Goal: Transaction & Acquisition: Purchase product/service

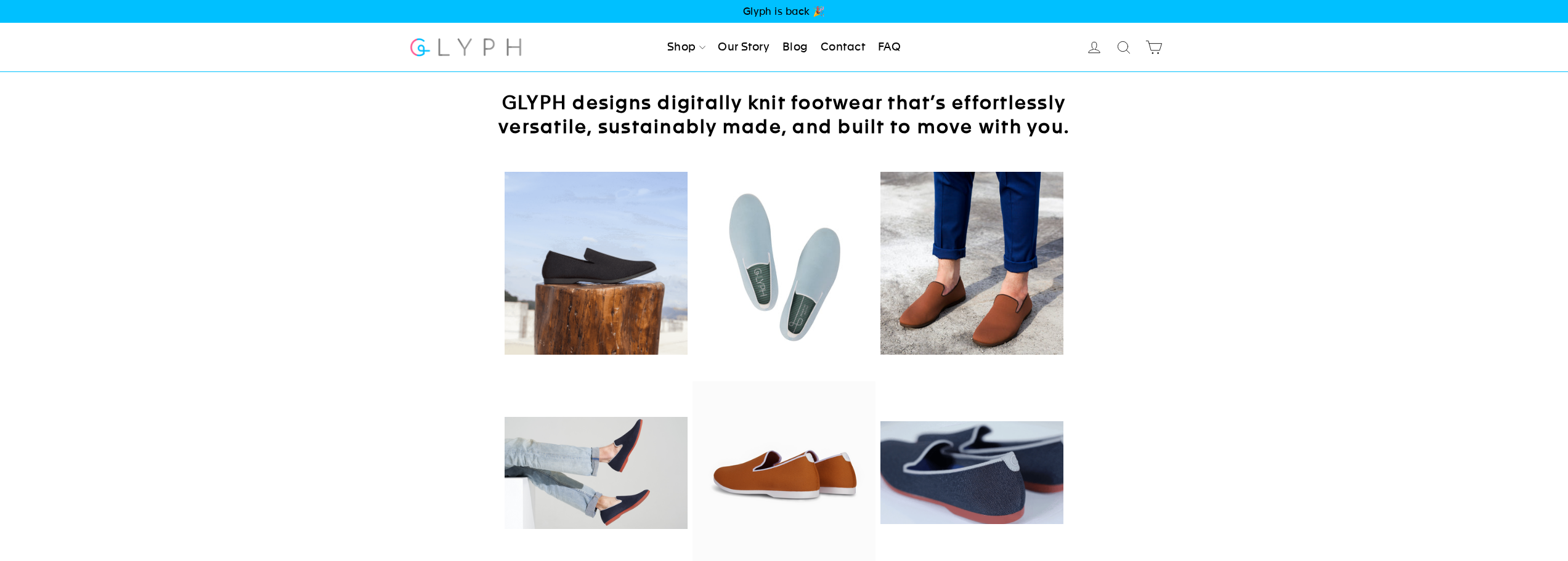
click at [792, 312] on img at bounding box center [784, 263] width 183 height 183
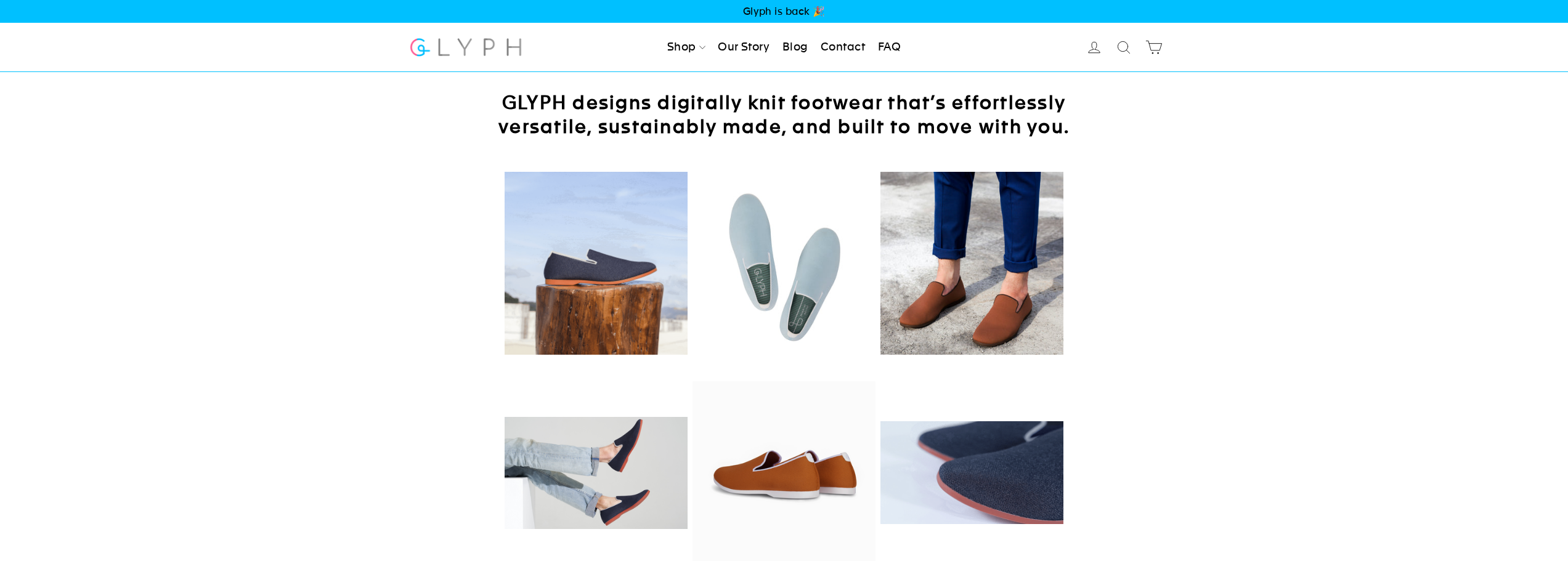
click at [735, 270] on img at bounding box center [784, 263] width 183 height 183
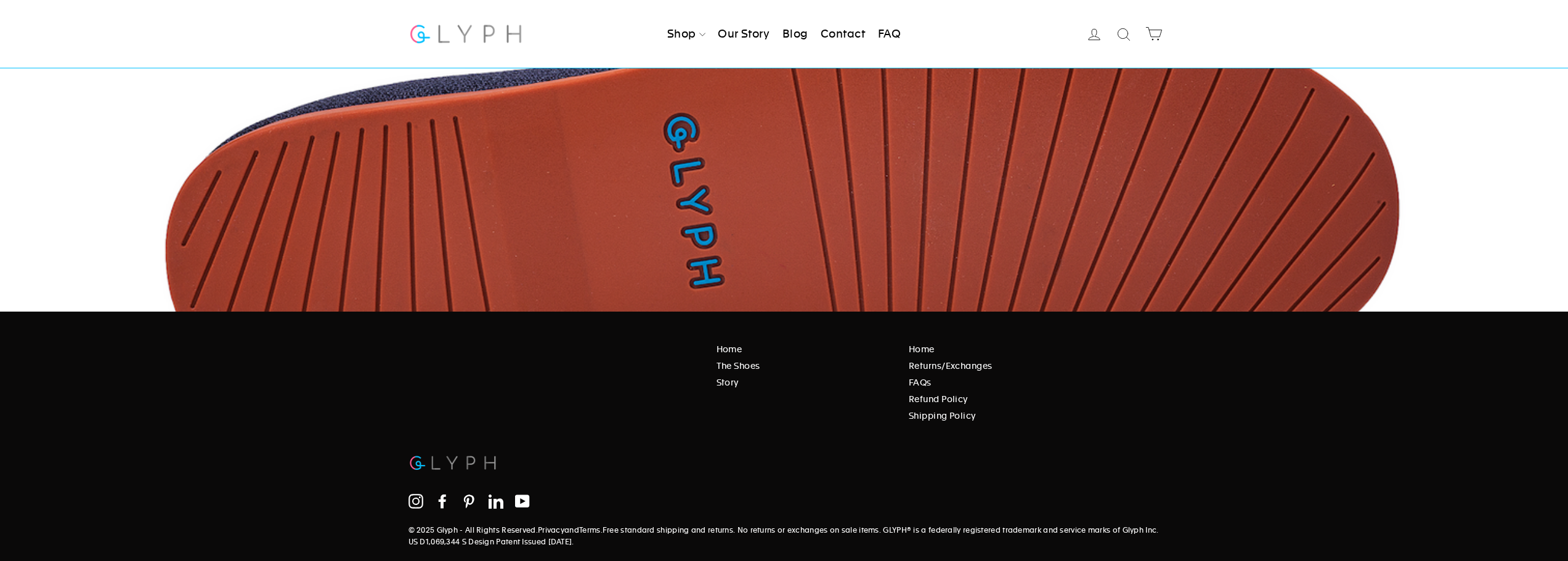
scroll to position [1808, 0]
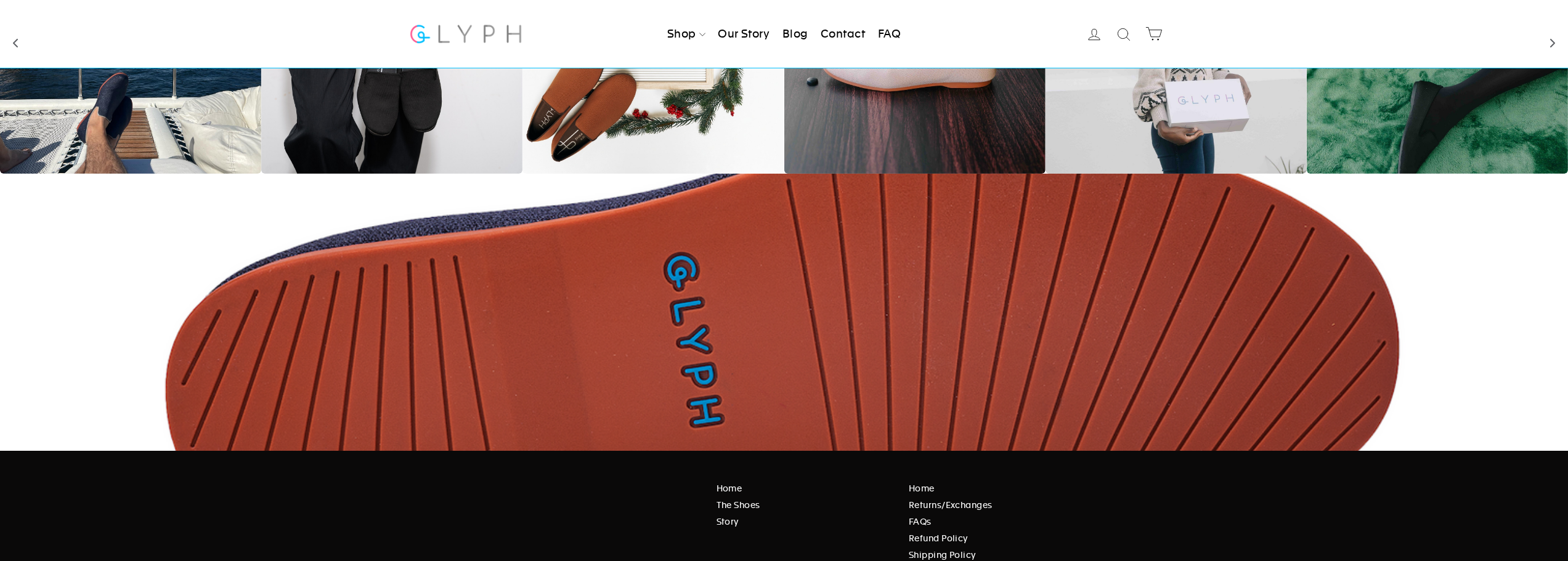
click at [736, 505] on link "The Shoes" at bounding box center [804, 505] width 175 height 13
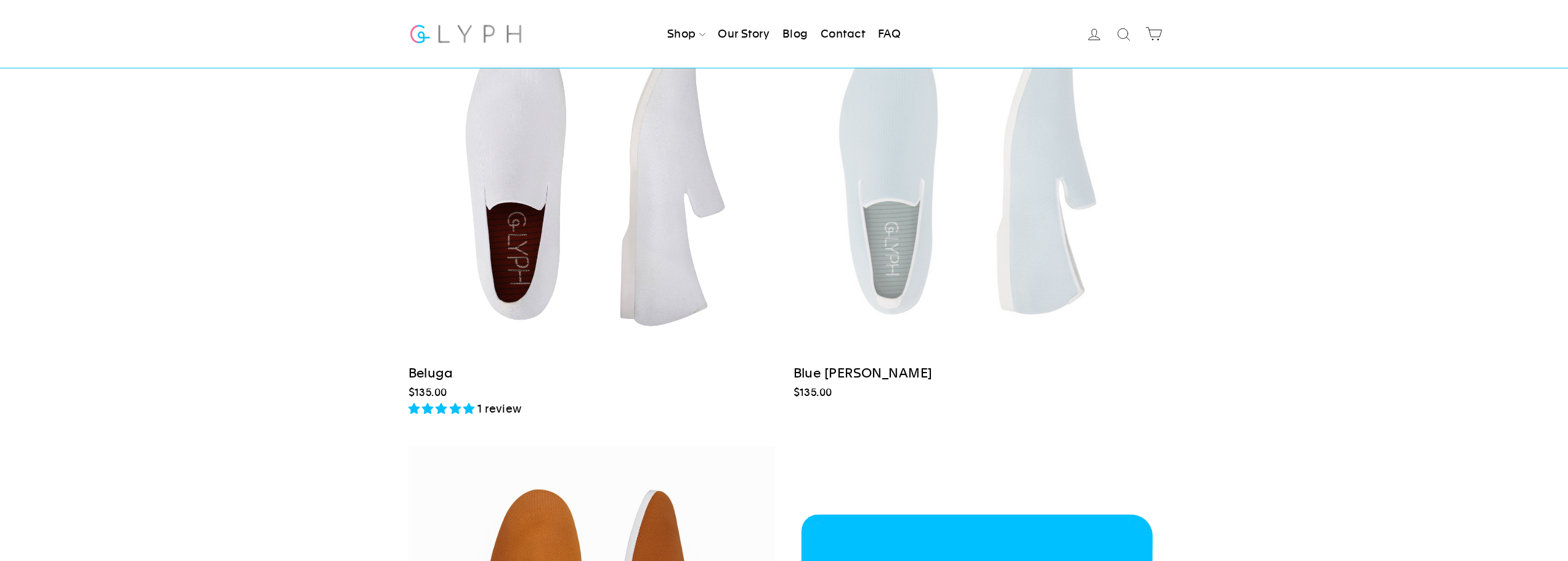
scroll to position [554, 0]
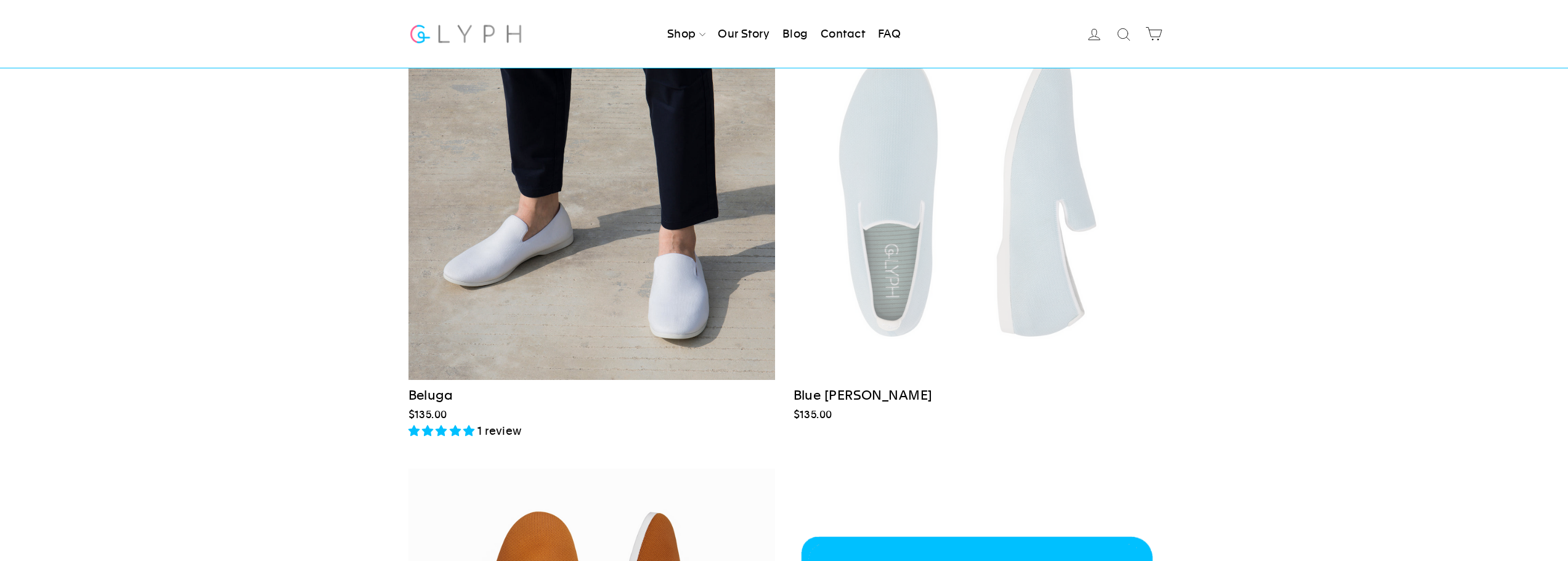
click at [676, 256] on div at bounding box center [592, 196] width 368 height 367
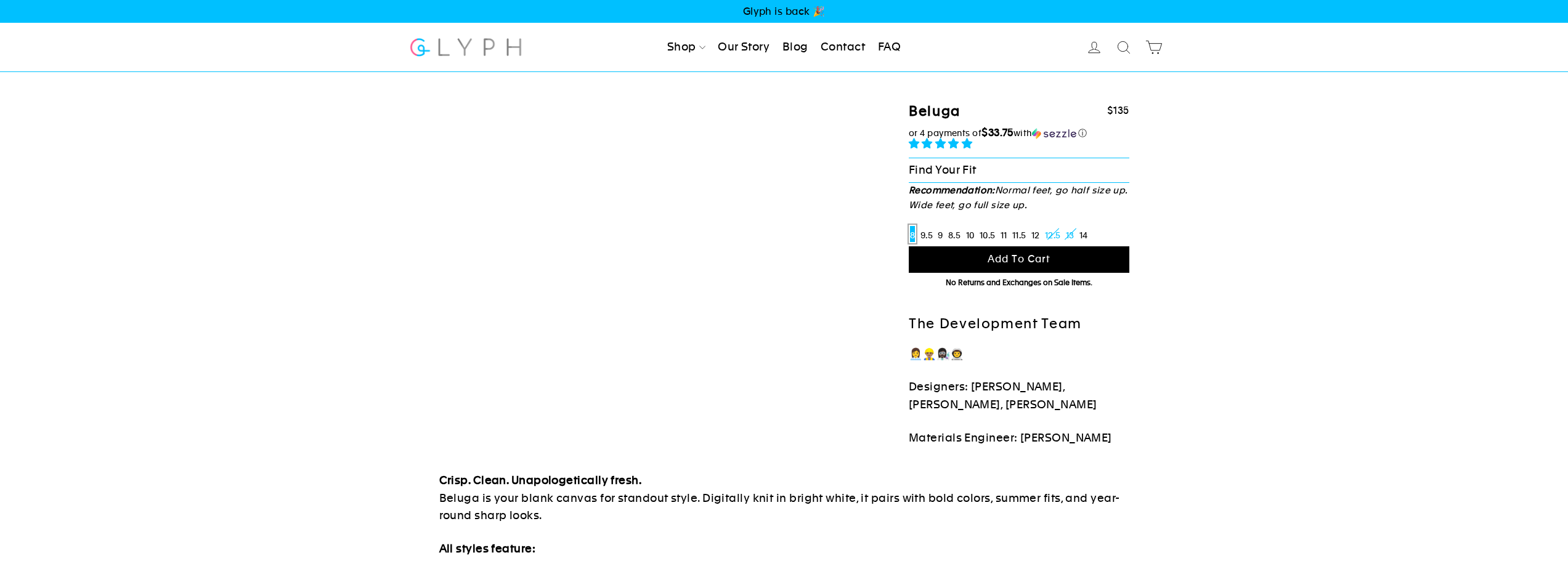
select select "highest-rating"
click at [1090, 237] on label "14" at bounding box center [1084, 234] width 11 height 18
click at [1079, 225] on input "14" at bounding box center [1078, 225] width 1 height 1
radio input "true"
click at [1291, 294] on div "Beluga $135 $135 or 4 payments of" at bounding box center [784, 424] width 1568 height 705
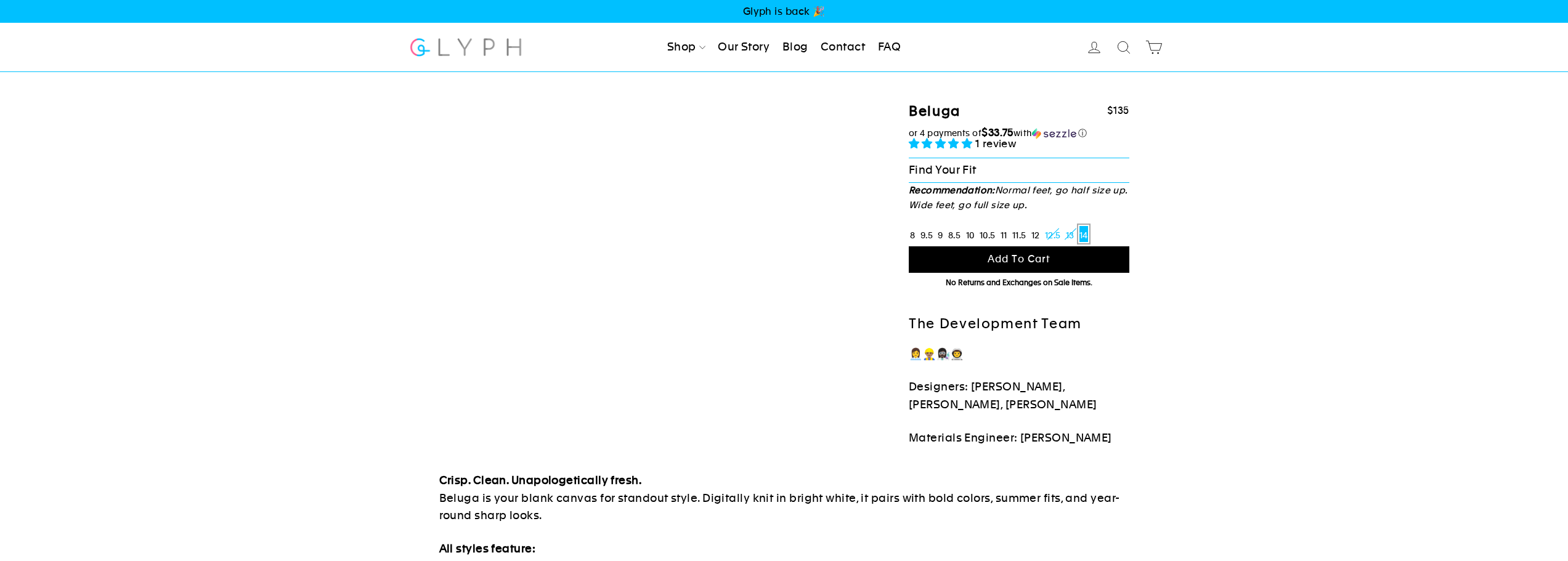
click at [1246, 303] on div "Beluga $135 $135 or 4 payments of" at bounding box center [784, 424] width 1568 height 705
click at [1173, 331] on div "Beluga $135 $135 or 4 payments of" at bounding box center [784, 424] width 1568 height 705
click at [1214, 275] on div "Beluga $135 $135 or 4 payments of" at bounding box center [784, 424] width 1568 height 705
click at [1059, 258] on button "Add to cart" at bounding box center [1019, 260] width 220 height 27
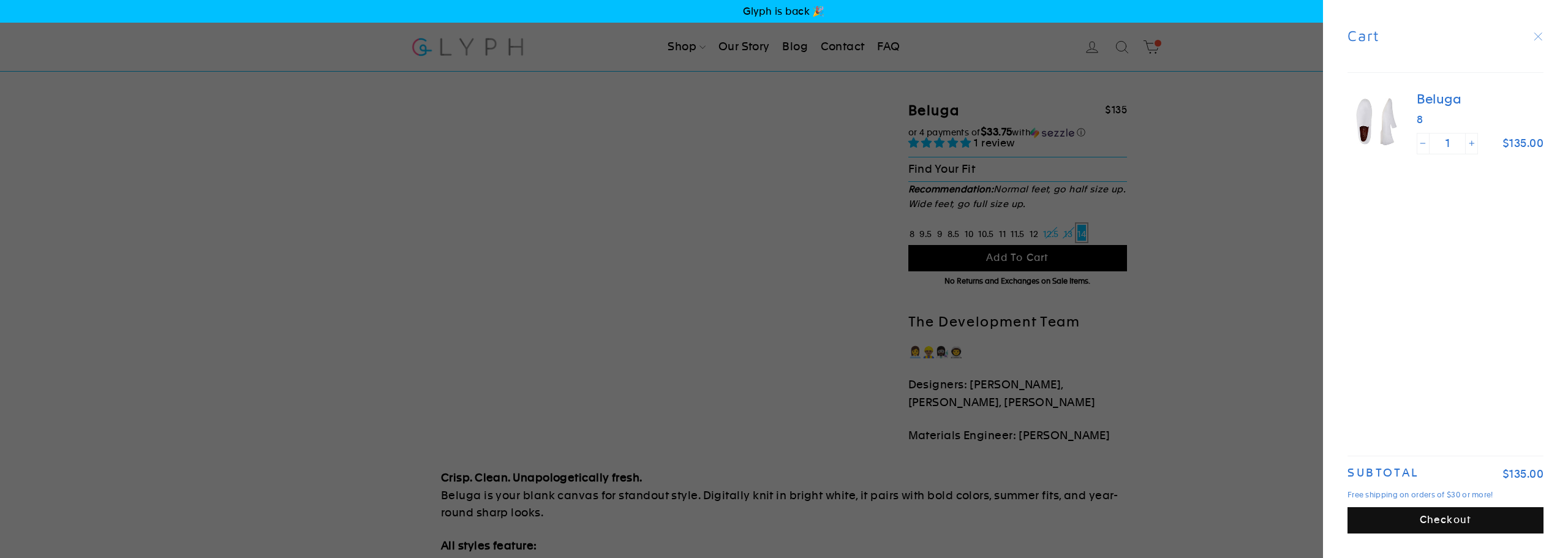
click at [1401, 209] on div "Beluga 8 Quantity 1 − + $135.00" at bounding box center [1445, 236] width 245 height 327
click at [1415, 118] on div "Beluga 8 Quantity 1 − + $135.00" at bounding box center [1474, 123] width 139 height 63
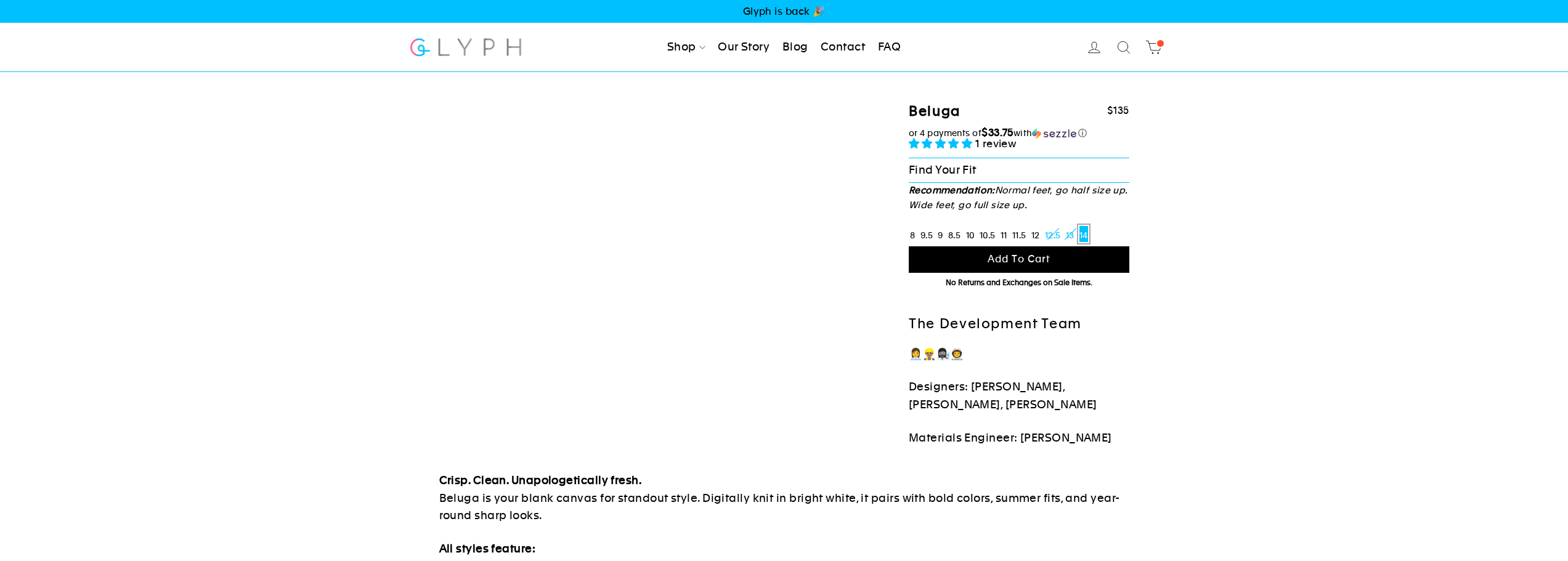
click at [1288, 216] on div "Beluga $135 $135 or 4 payments of" at bounding box center [784, 424] width 1568 height 705
click at [755, 284] on div "Beluga $135 $135 or 4 payments of $33.75 with ⓘ or 4 payments of $33.75" at bounding box center [775, 259] width 709 height 374
click at [1164, 49] on link "Cart" at bounding box center [1154, 47] width 27 height 27
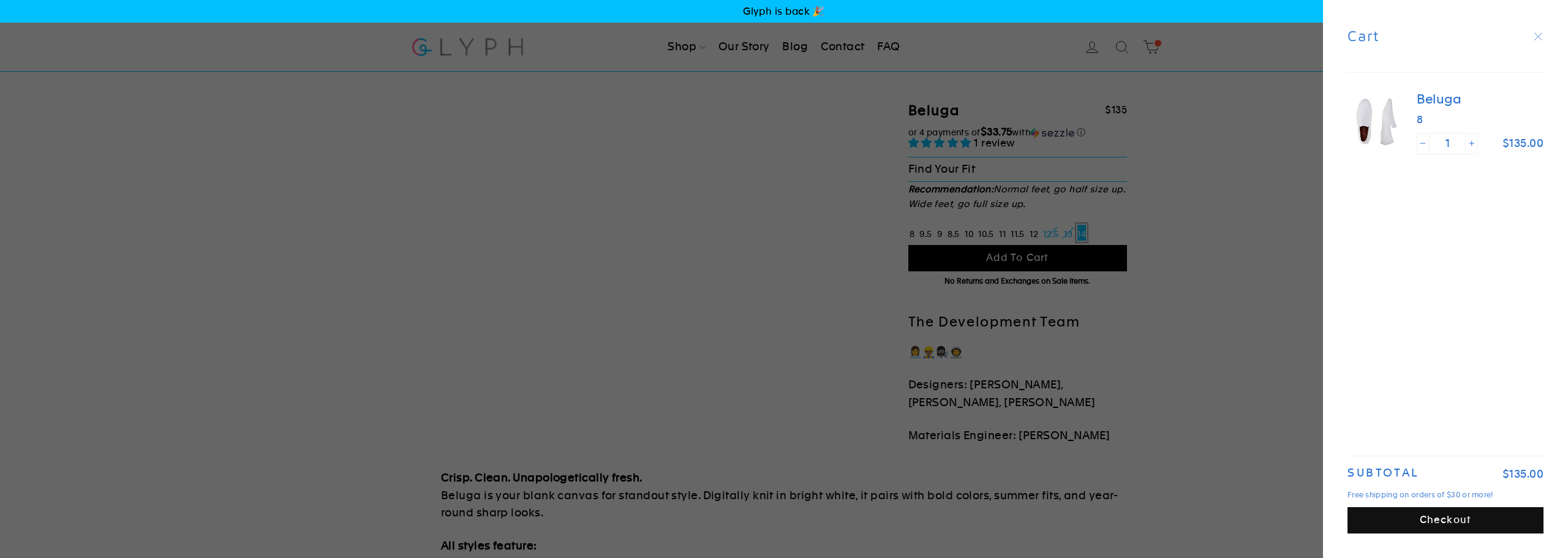
drag, startPoint x: 1356, startPoint y: 386, endPoint x: 1456, endPoint y: 498, distance: 150.1
click at [1356, 386] on div "Beluga 8 Quantity 1 − + $135.00" at bounding box center [1445, 236] width 245 height 327
click at [1437, 102] on link "Beluga" at bounding box center [1480, 99] width 127 height 17
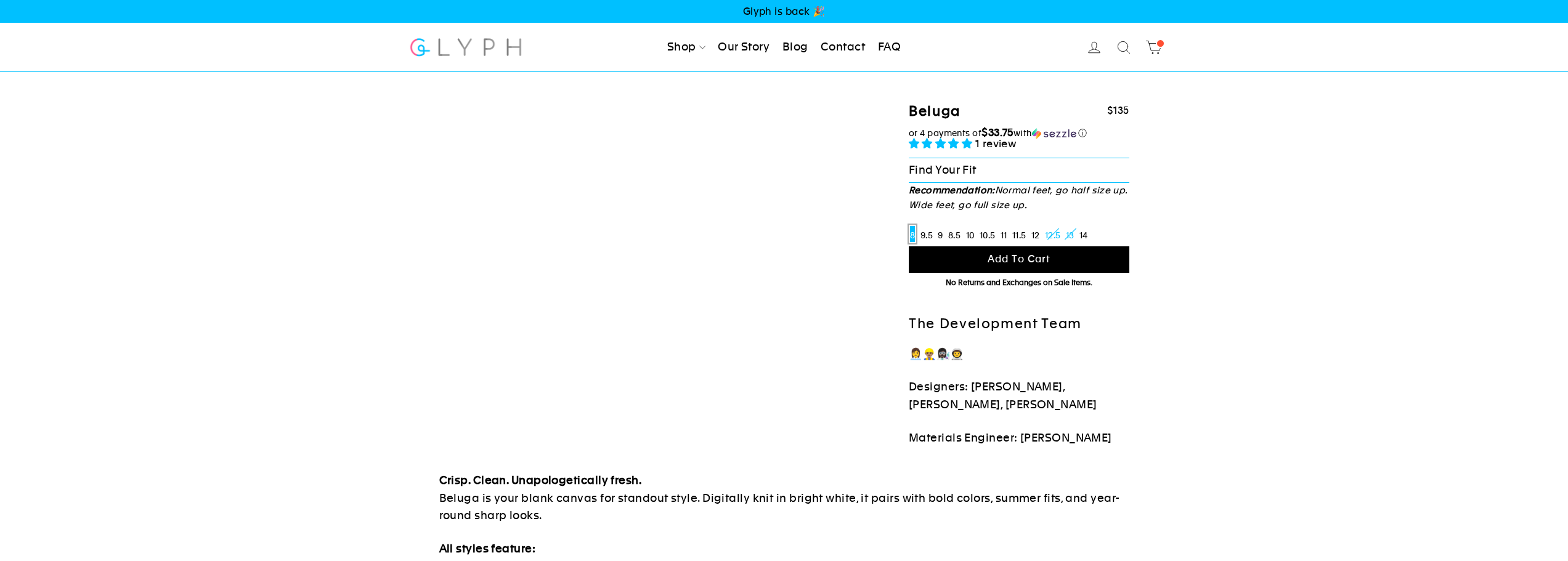
select select "highest-rating"
click at [1158, 199] on div "Beluga $135 $135 or 4 payments of" at bounding box center [784, 424] width 1568 height 705
click at [1090, 232] on label "14" at bounding box center [1084, 234] width 11 height 18
click at [1079, 225] on input "14" at bounding box center [1078, 225] width 1 height 1
radio input "true"
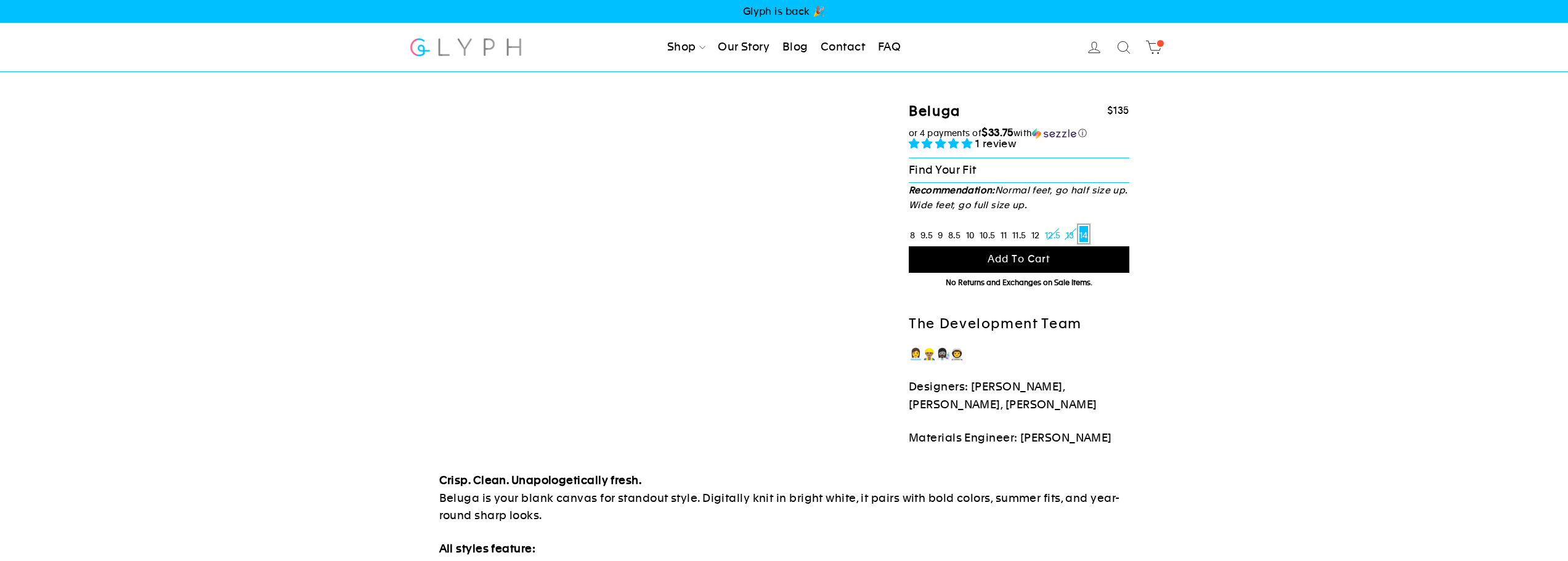
click at [1083, 251] on button "Add to cart" at bounding box center [1019, 260] width 220 height 27
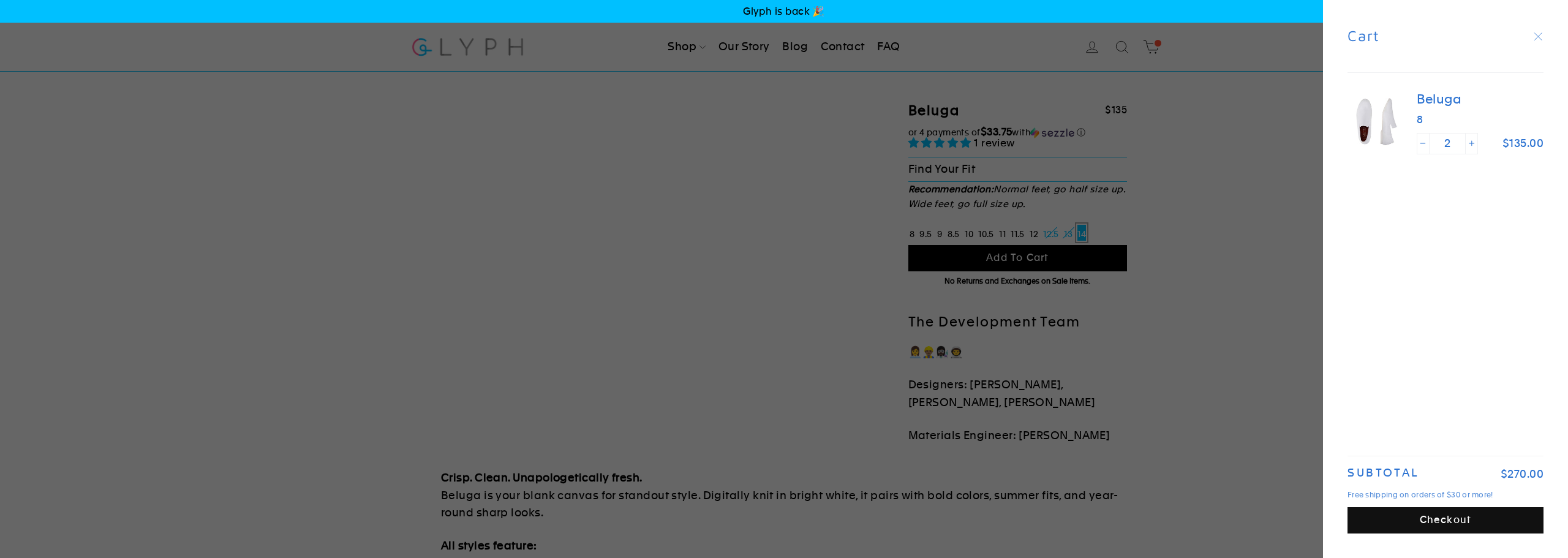
click at [1536, 37] on icon "button" at bounding box center [1538, 36] width 17 height 17
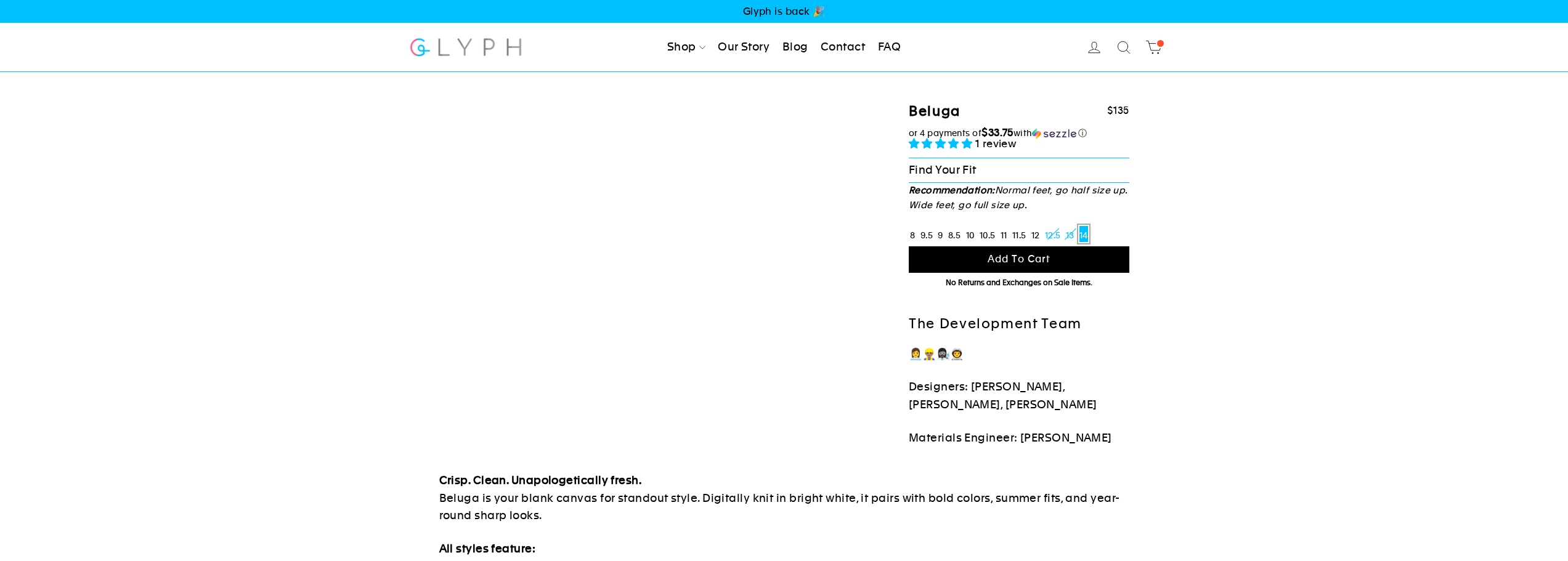
click at [676, 184] on div "Beluga $135 $135 or 4 payments of $33.75 with ⓘ or 4 payments of $33.75" at bounding box center [775, 259] width 709 height 374
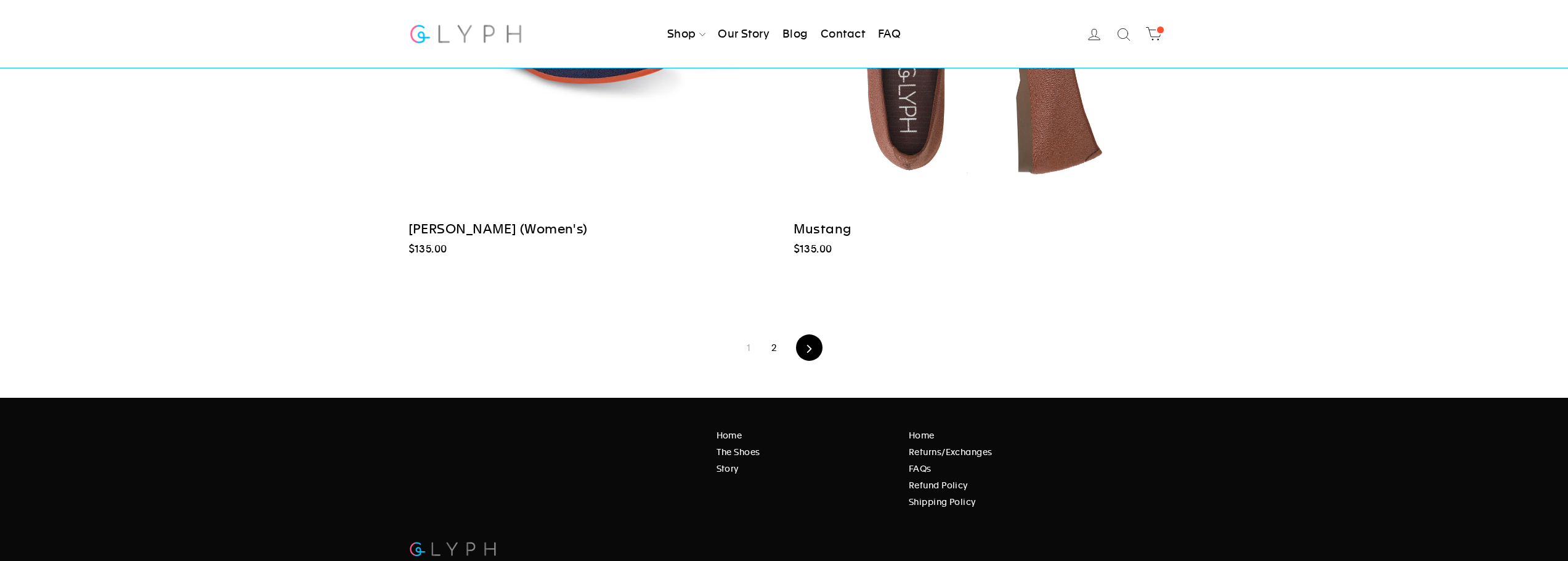
scroll to position [2340, 0]
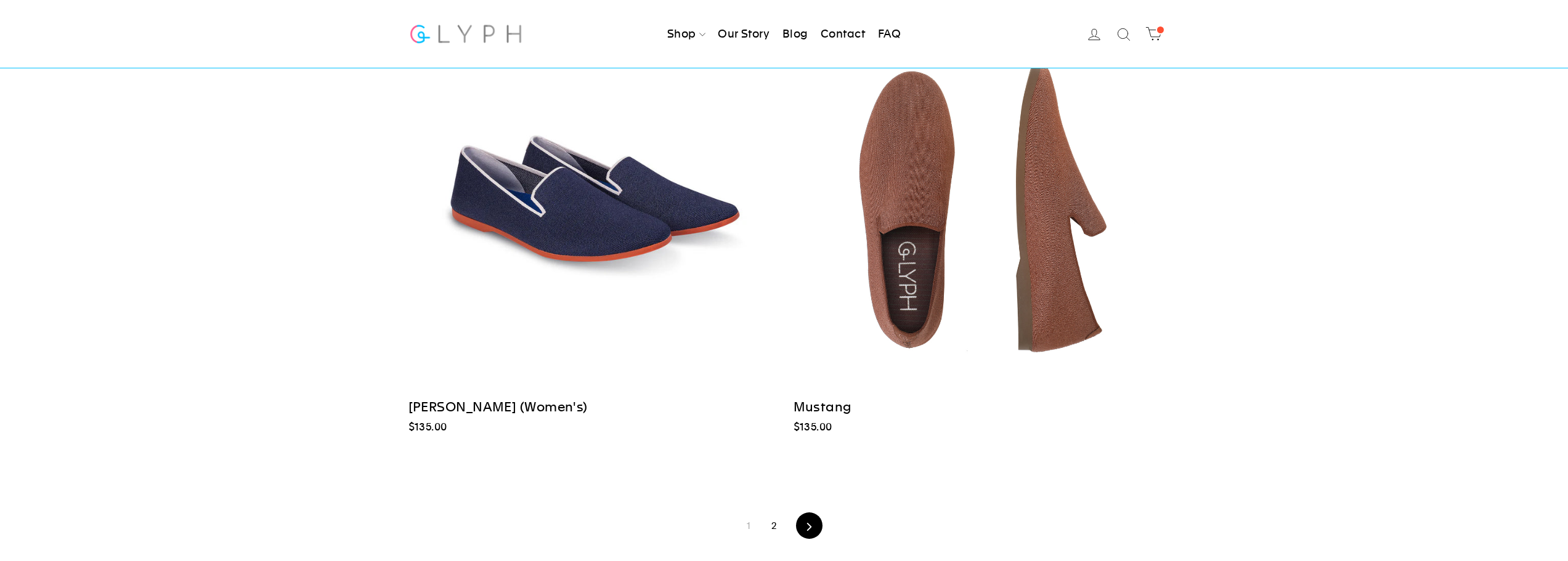
click at [781, 519] on link "2" at bounding box center [774, 525] width 20 height 19
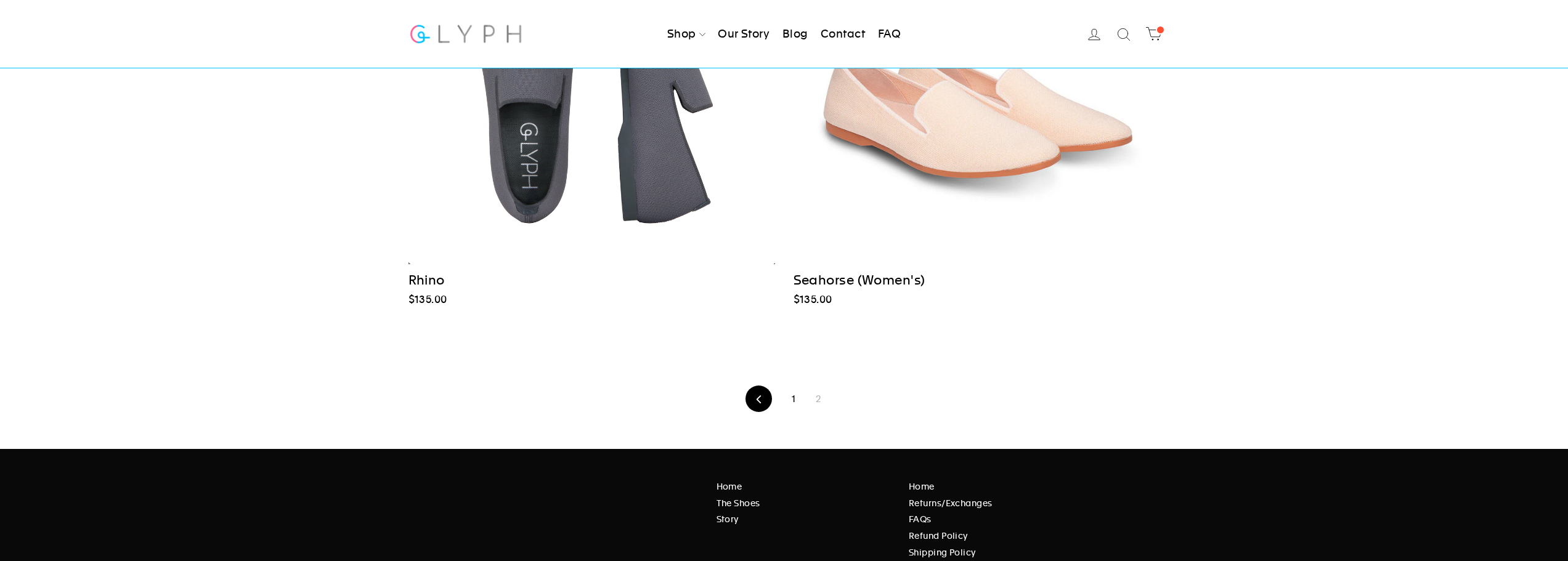
scroll to position [1351, 0]
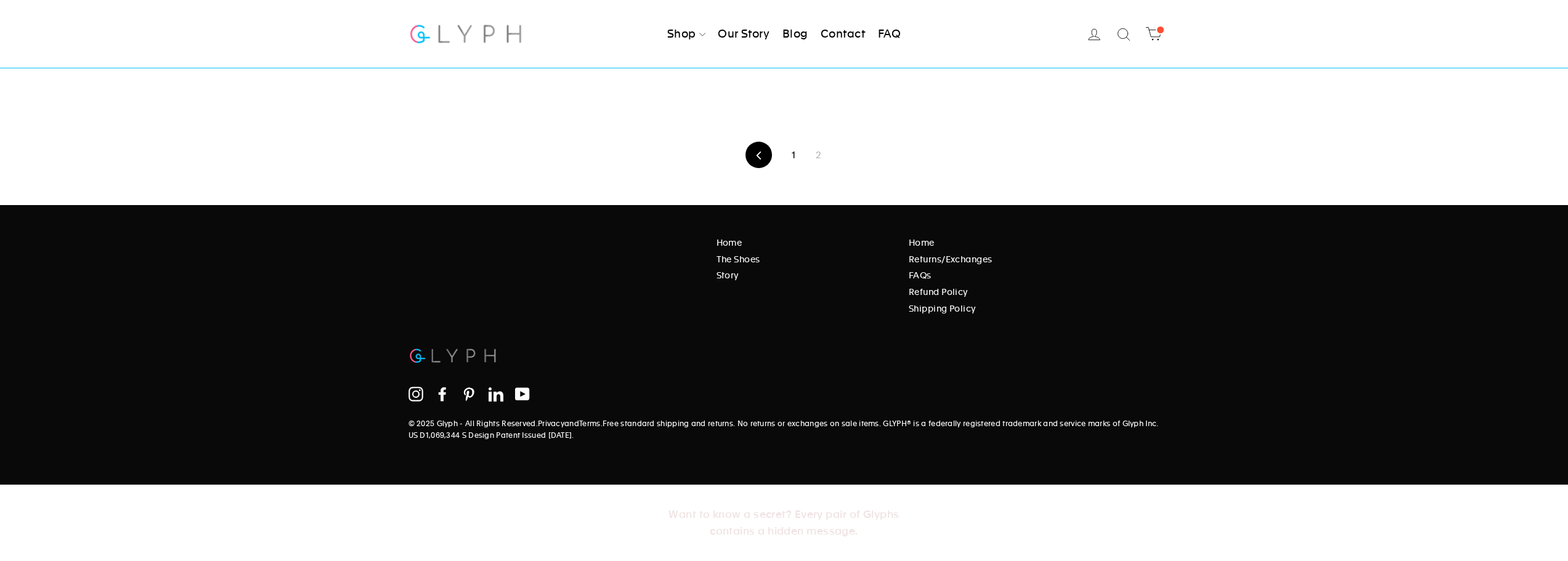
click at [795, 158] on link "1" at bounding box center [794, 154] width 18 height 19
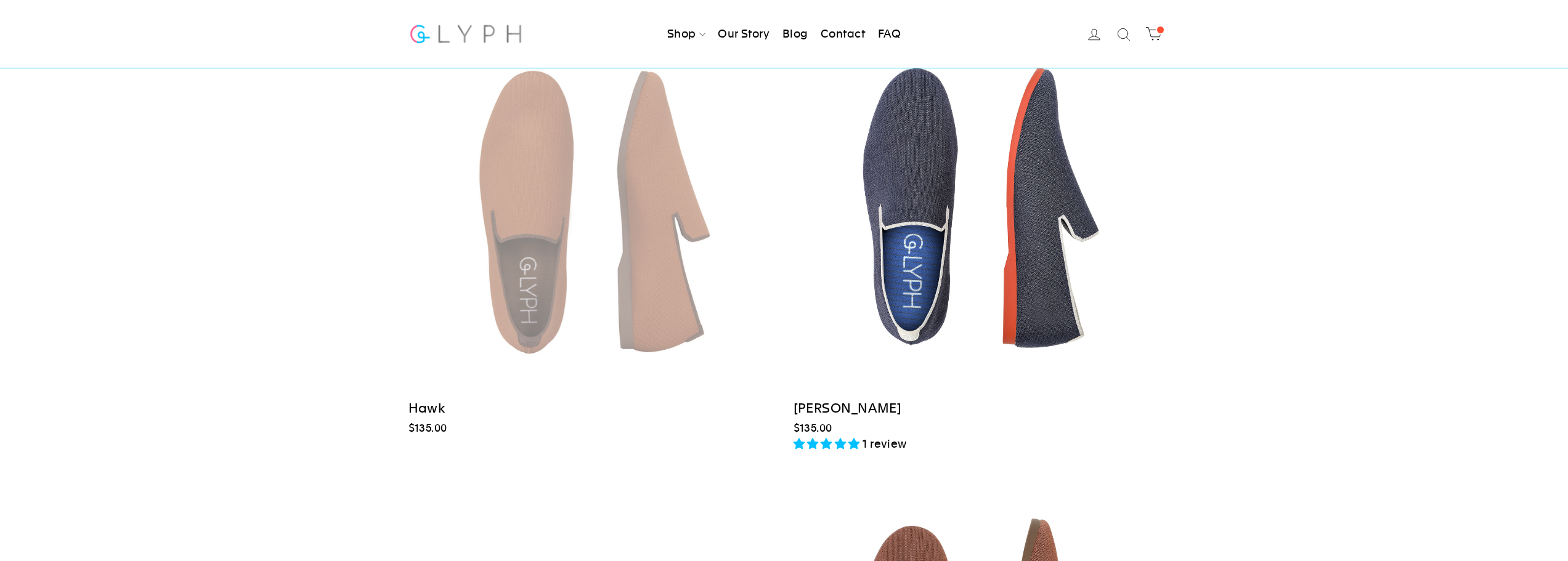
scroll to position [1909, 0]
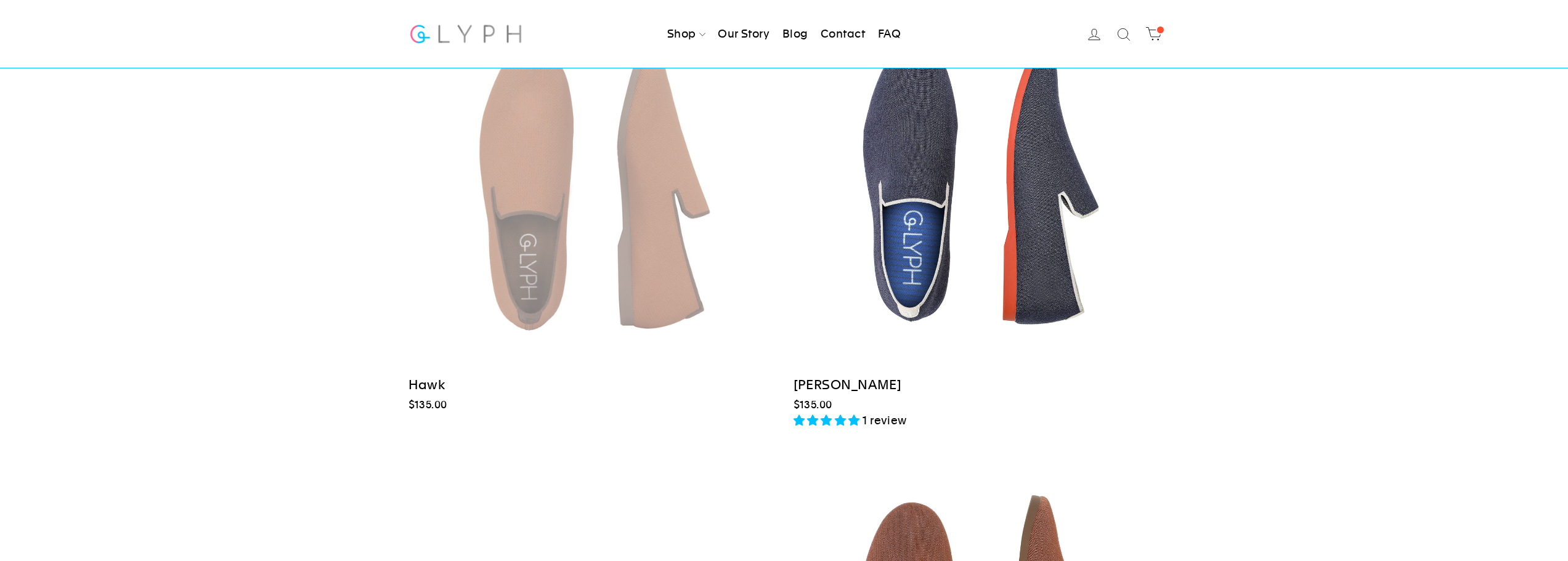
click at [564, 270] on div at bounding box center [592, 186] width 366 height 366
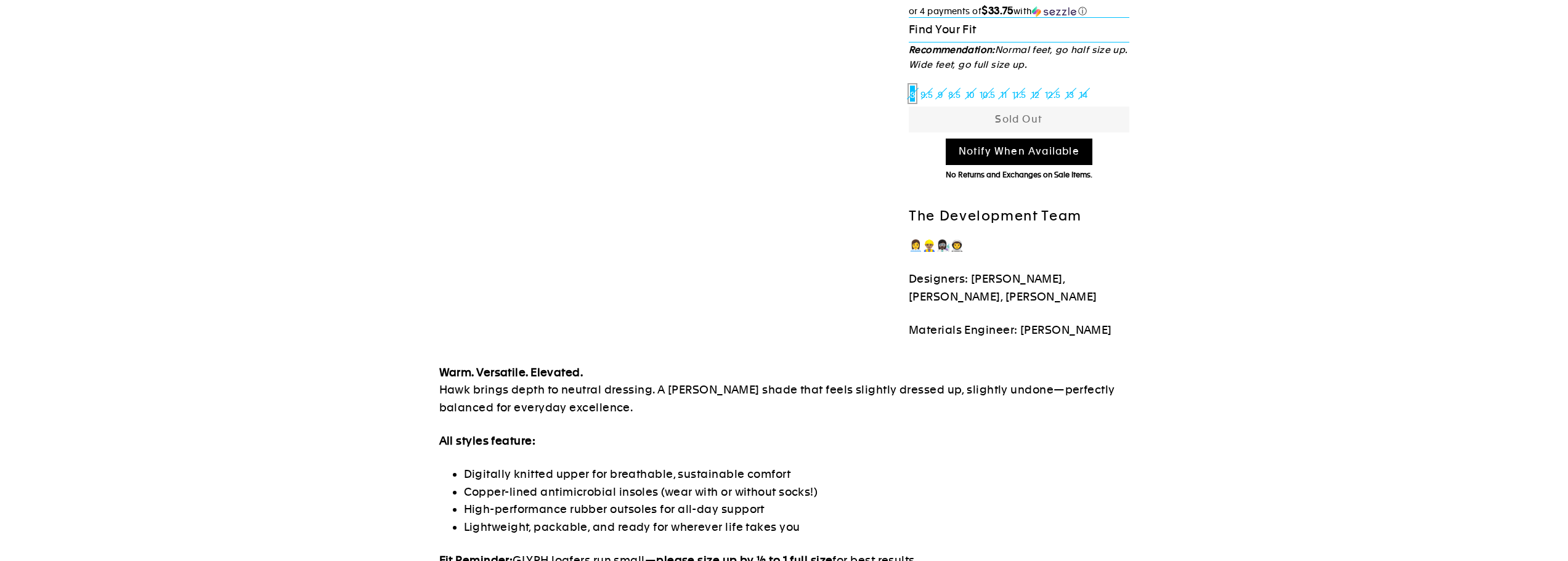
scroll to position [123, 0]
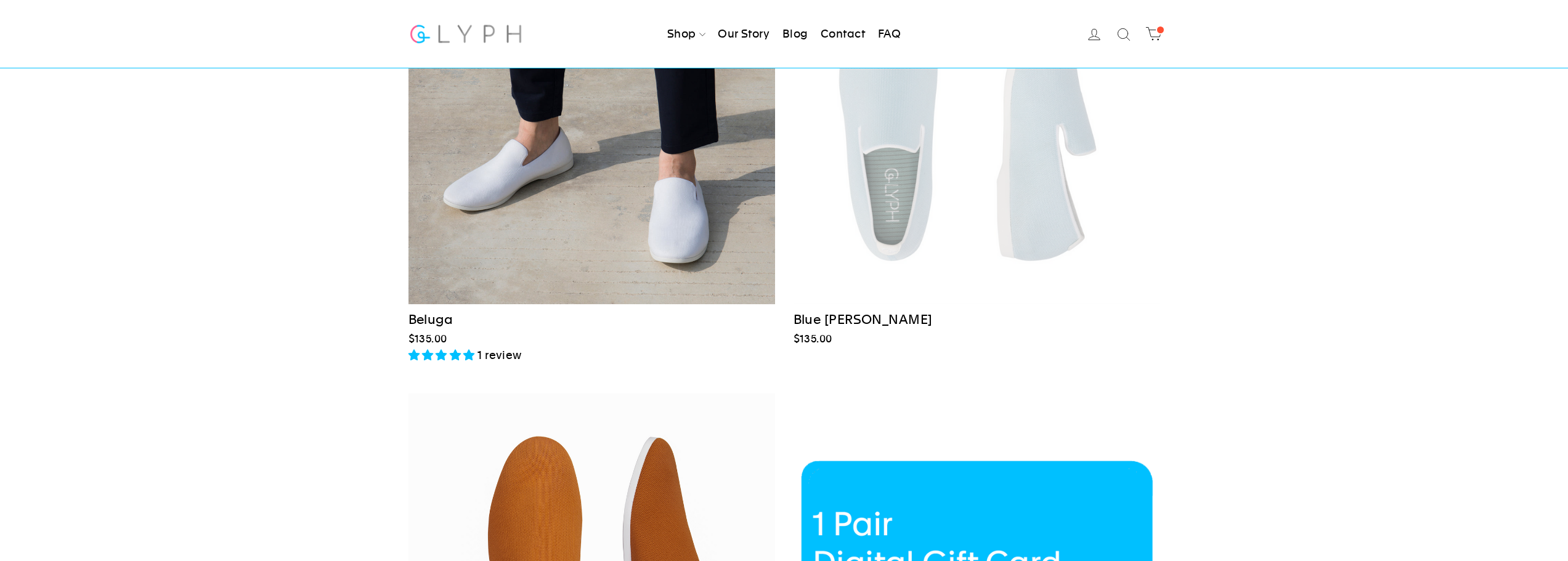
scroll to position [431, 0]
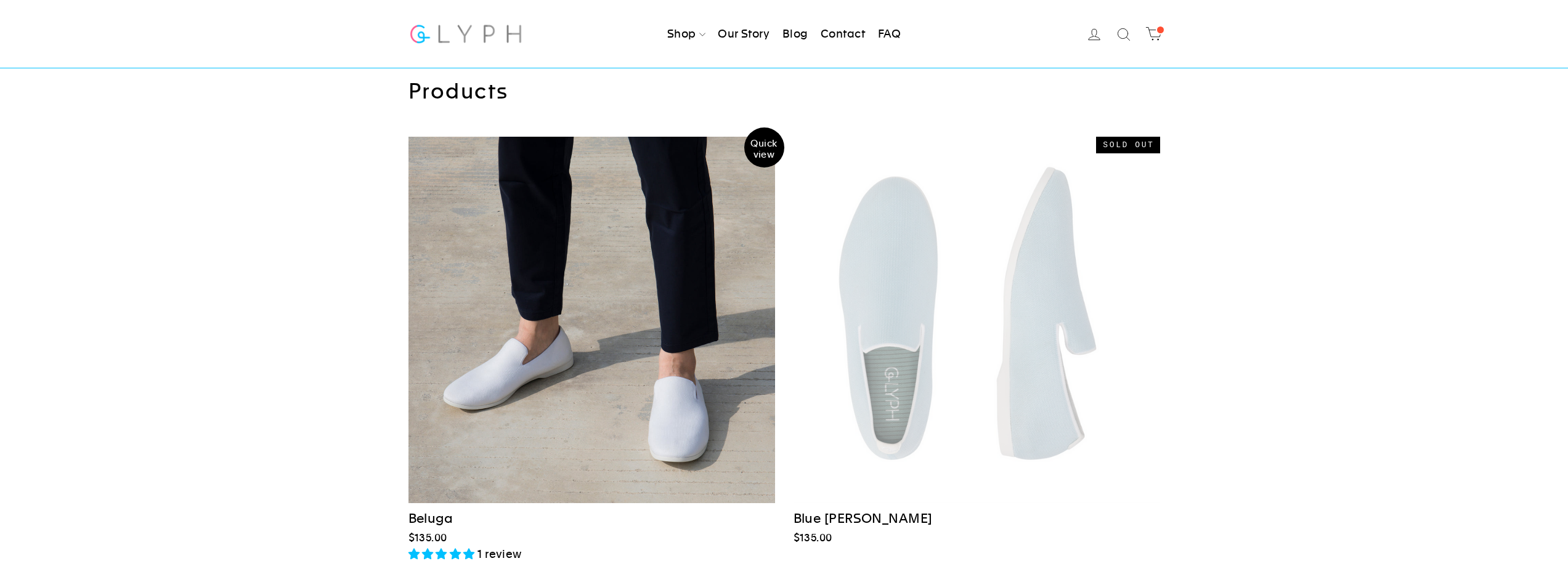
click at [642, 373] on div at bounding box center [592, 320] width 368 height 367
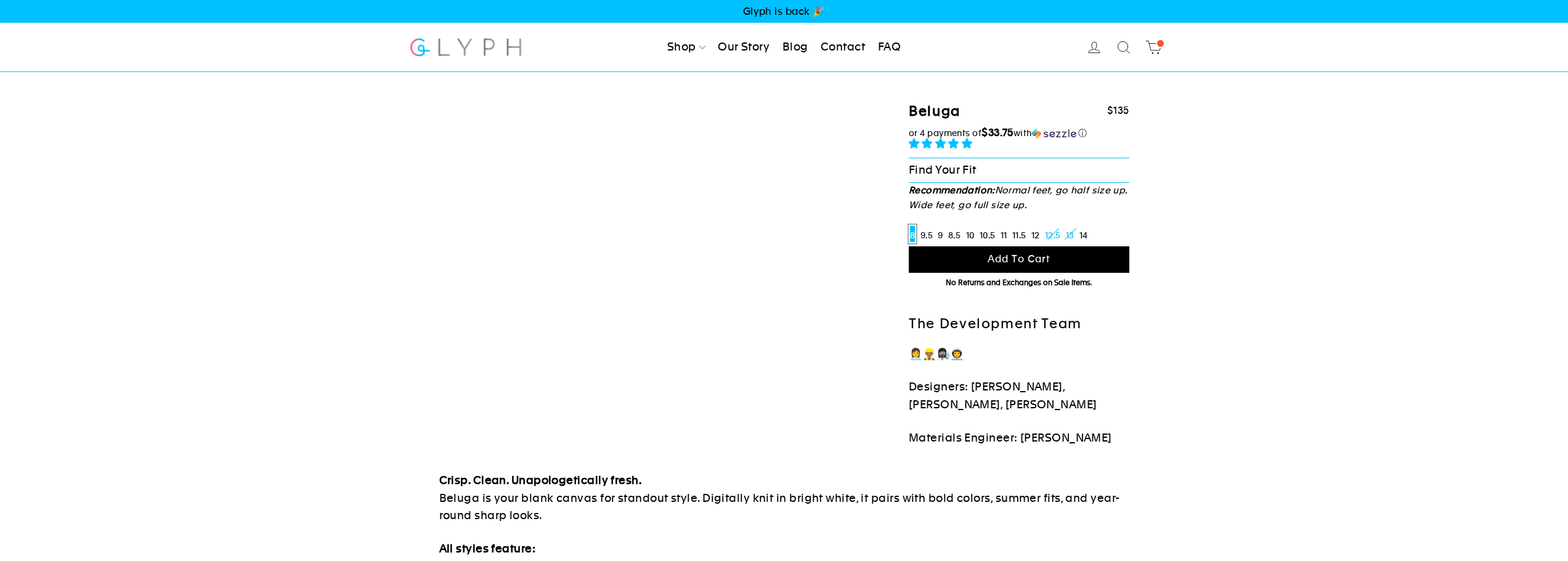
select select "highest-rating"
click at [1090, 232] on label "14" at bounding box center [1084, 234] width 11 height 18
click at [1079, 225] on input "14" at bounding box center [1078, 225] width 1 height 1
radio input "true"
click at [1157, 360] on div "Beluga $135 $135 or 4 payments of" at bounding box center [784, 424] width 1568 height 705
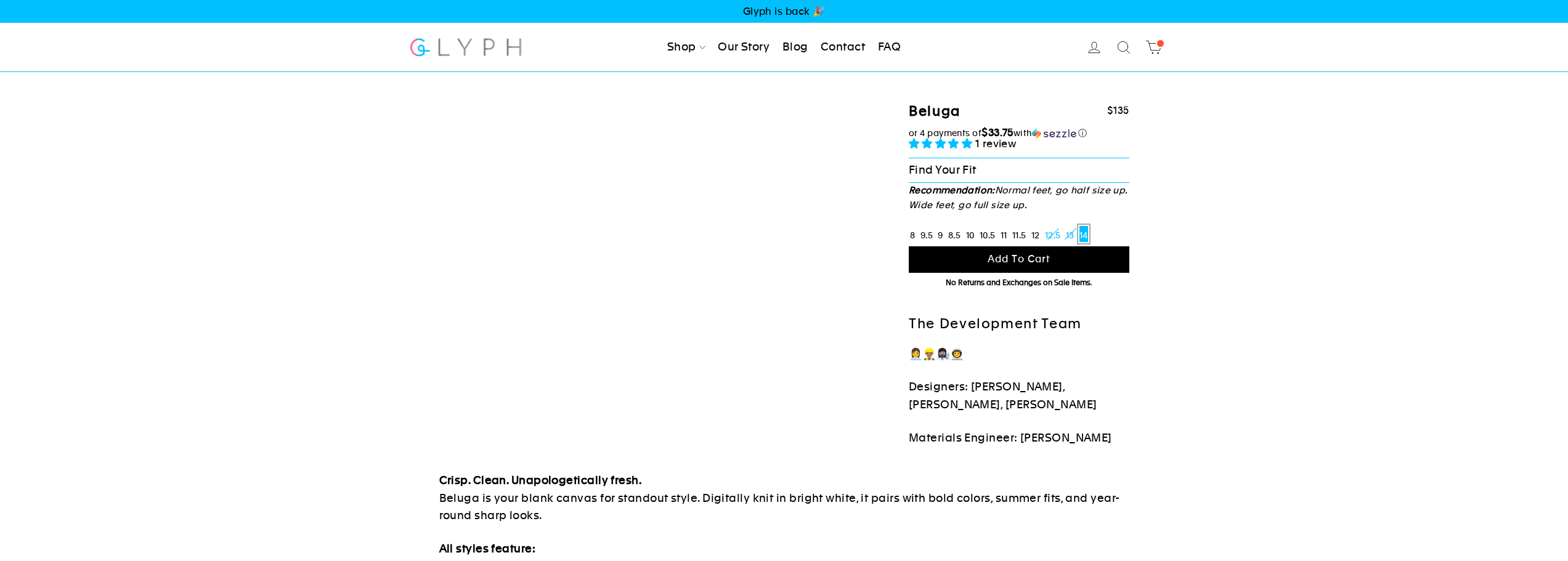
click at [999, 248] on button "Add to cart" at bounding box center [1019, 260] width 220 height 27
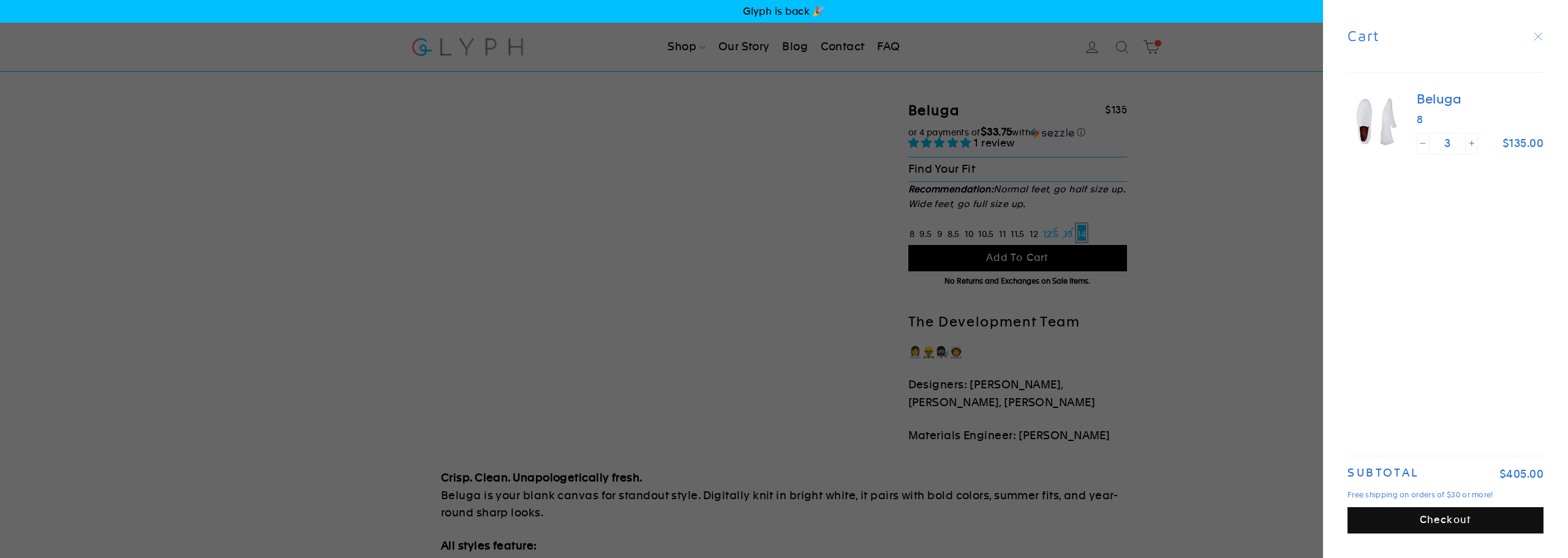
click at [1411, 116] on div "Beluga 8 Quantity 3 − + $135.00" at bounding box center [1474, 123] width 139 height 63
click at [1425, 421] on div "Beluga 8 Quantity 3 − + $135.00 Subtotal $405.00 Free shipping on orders of $30…" at bounding box center [1445, 315] width 245 height 485
click at [1542, 32] on icon "button" at bounding box center [1538, 36] width 17 height 17
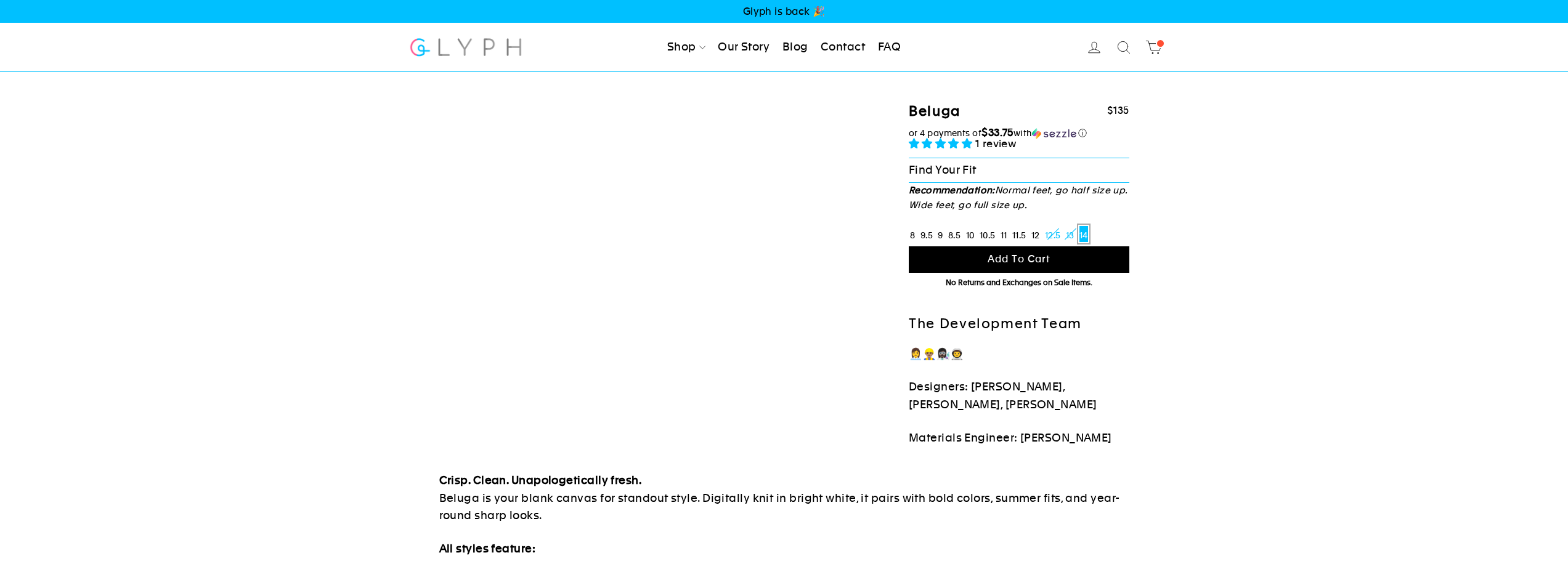
click at [1158, 44] on span at bounding box center [1160, 43] width 9 height 9
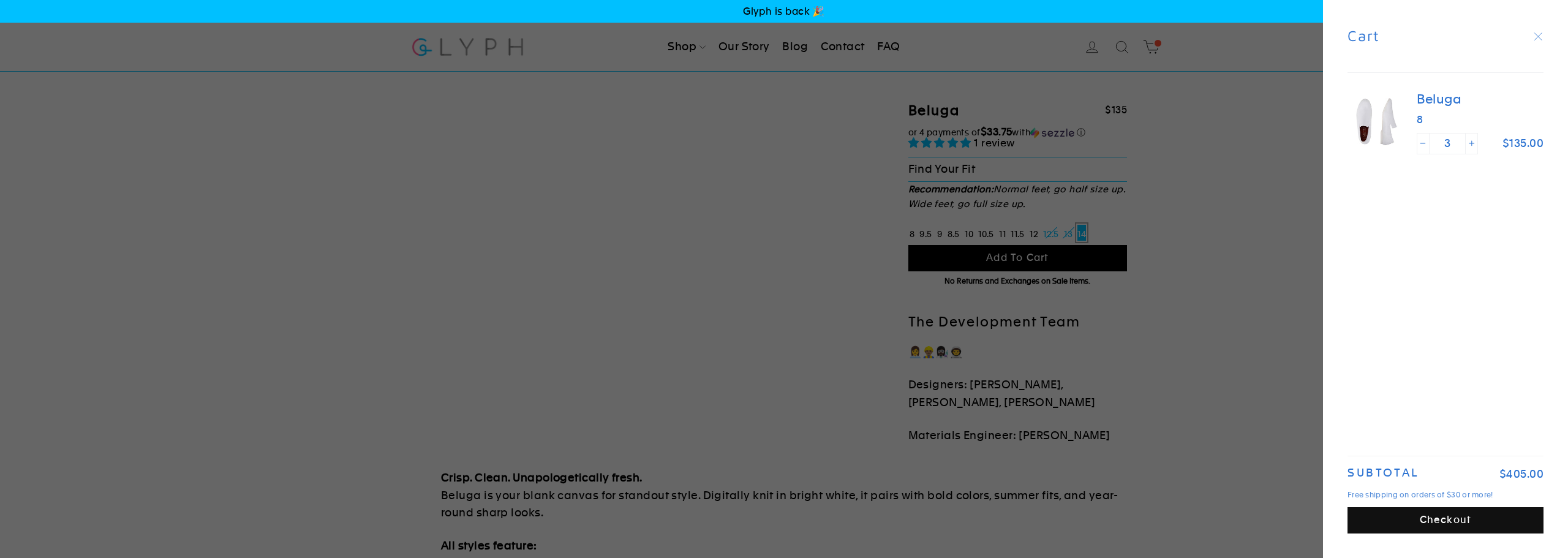
click at [1421, 118] on span "8" at bounding box center [1480, 117] width 127 height 18
click at [1434, 148] on input "3" at bounding box center [1447, 143] width 61 height 20
click at [1425, 144] on icon "Reduce item quantity by one" at bounding box center [1423, 143] width 6 height 6
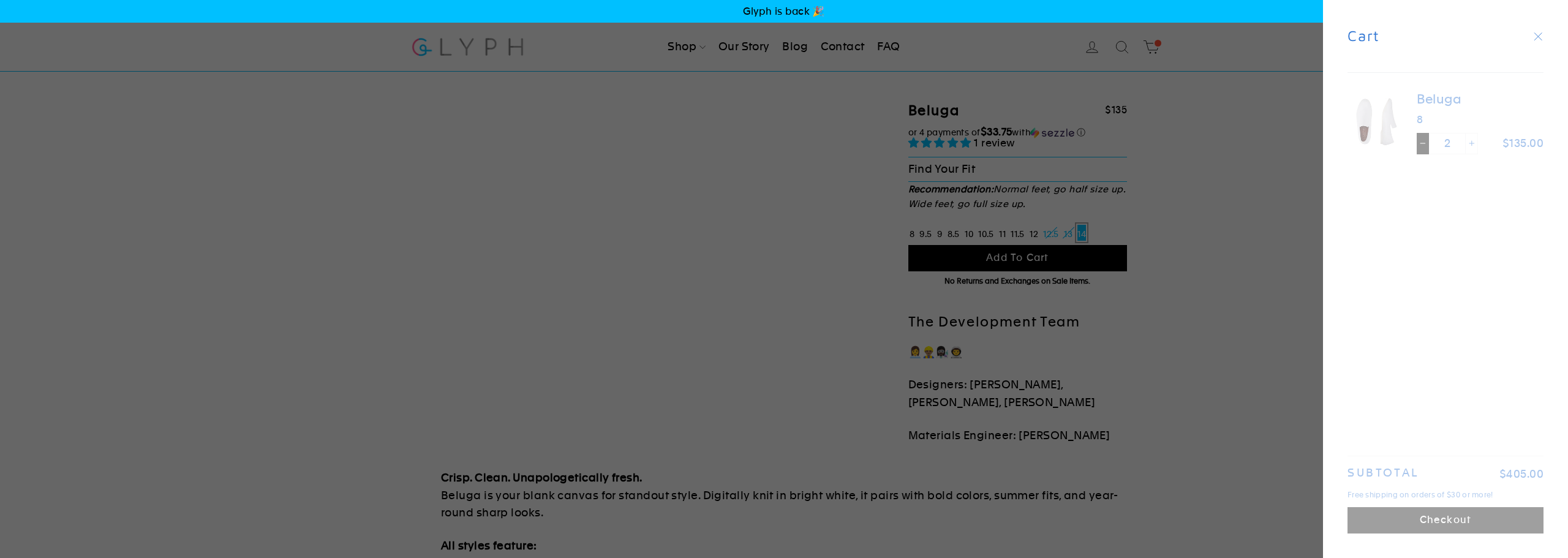
click at [1425, 144] on icon "Reduce item quantity by one" at bounding box center [1423, 143] width 6 height 6
click at [1425, 143] on icon "Reduce item quantity by one" at bounding box center [1423, 143] width 6 height 6
type input "0"
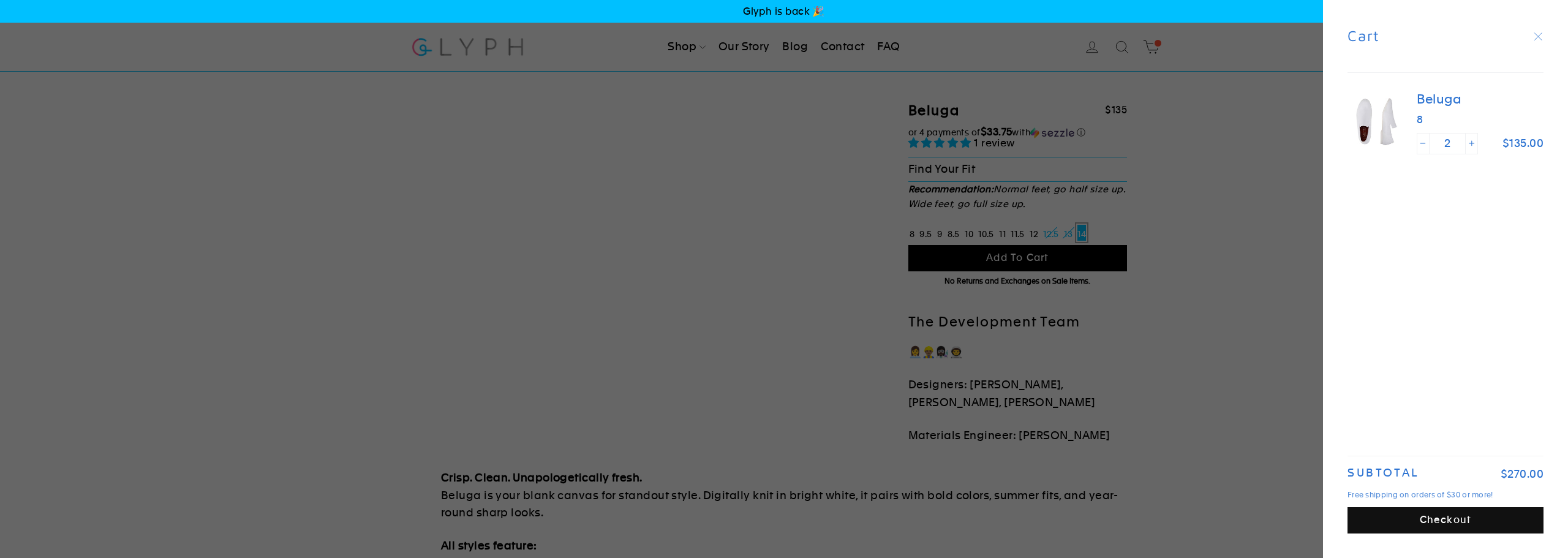
click at [1534, 38] on icon "button" at bounding box center [1538, 36] width 17 height 17
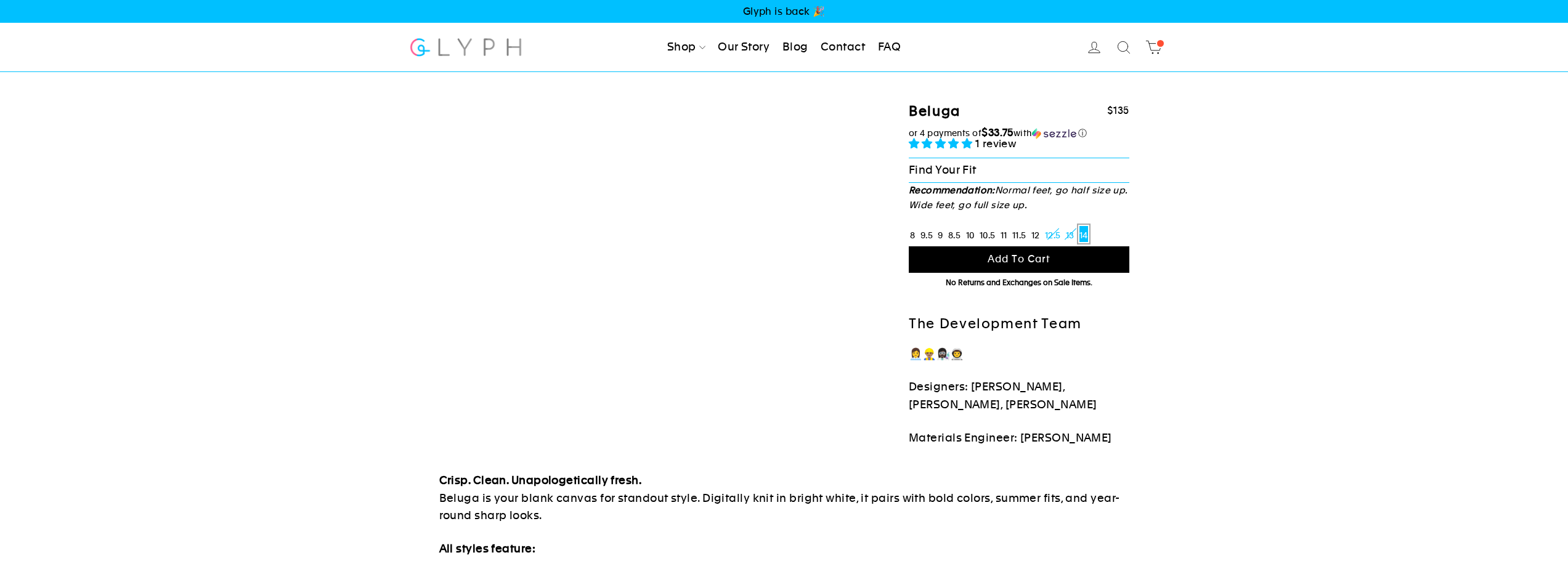
click at [746, 12] on span "Glyph is back 🎉" at bounding box center [784, 11] width 1568 height 23
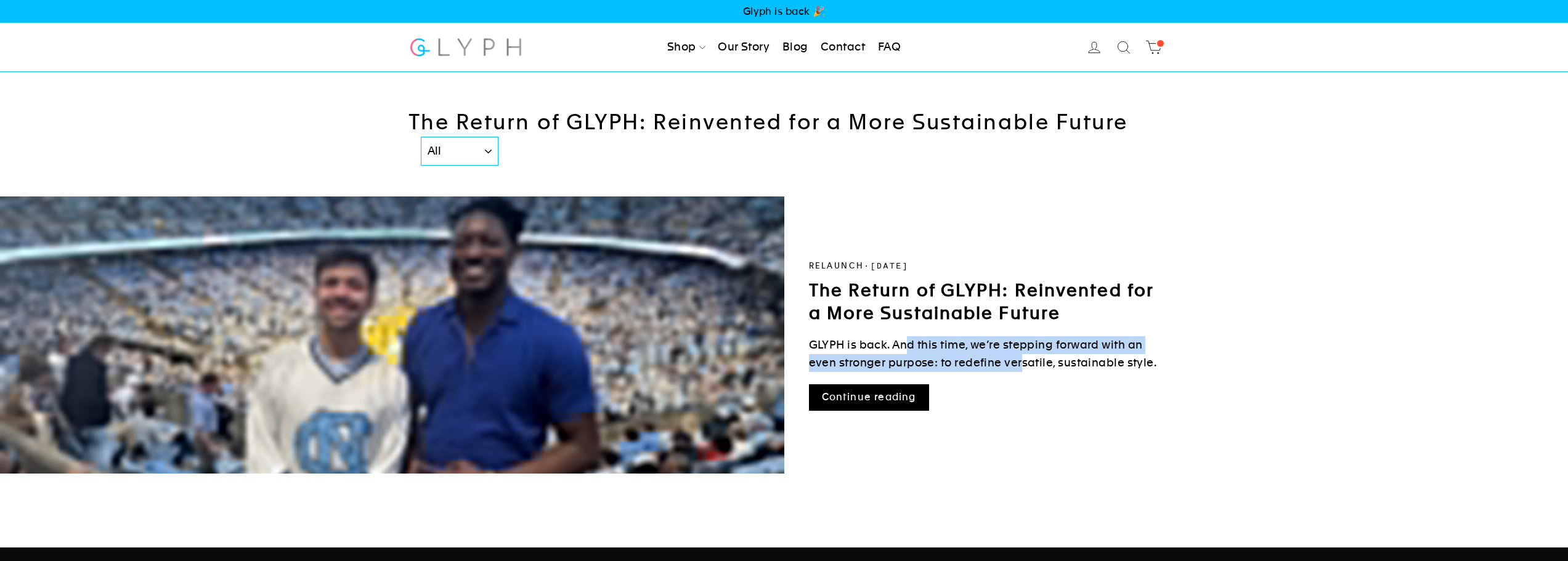
drag, startPoint x: 908, startPoint y: 341, endPoint x: 1019, endPoint y: 366, distance: 113.8
click at [1019, 366] on p "GLYPH is back. And this time, we’re stepping forward with an even stronger purp…" at bounding box center [985, 354] width 351 height 36
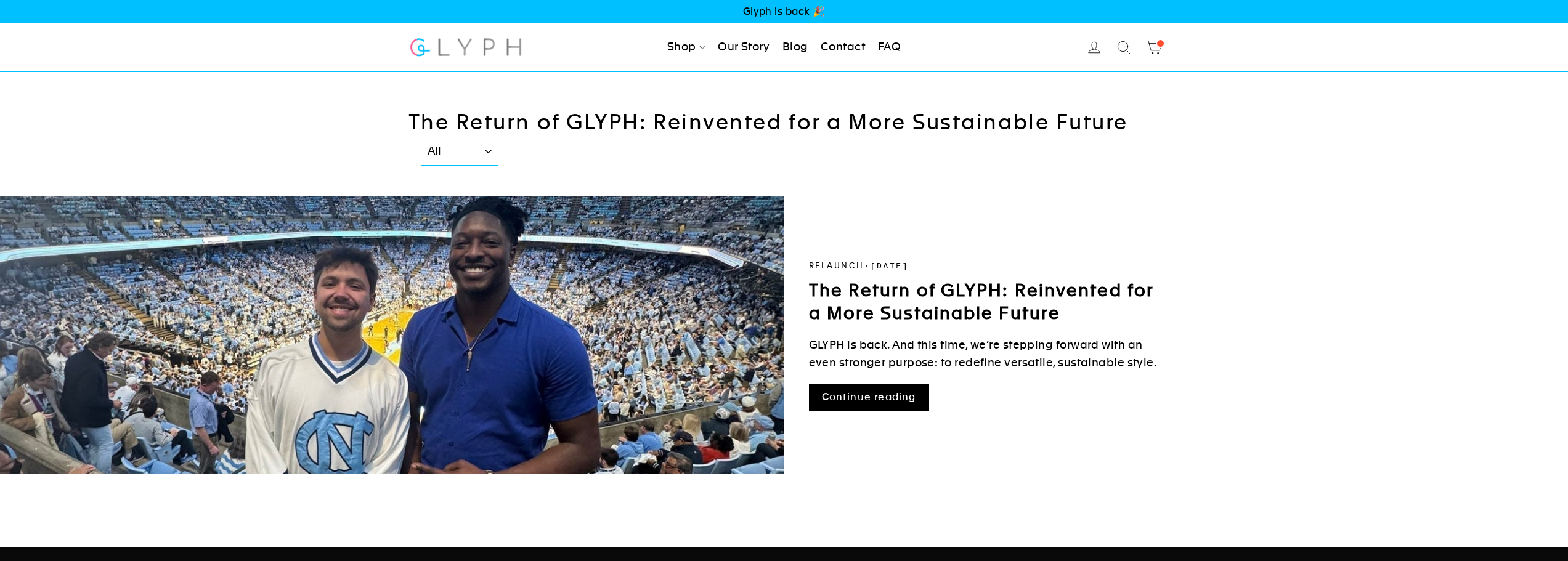
click at [888, 387] on link "Continue reading" at bounding box center [869, 398] width 120 height 27
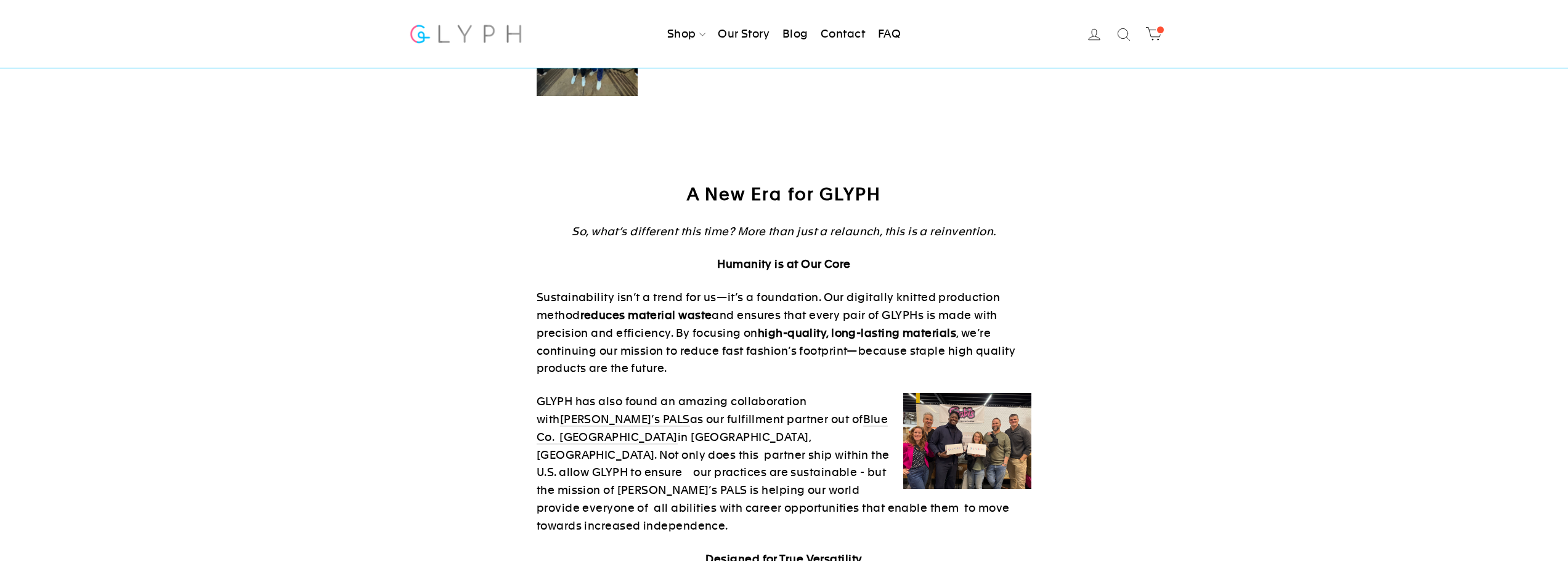
scroll to position [246, 0]
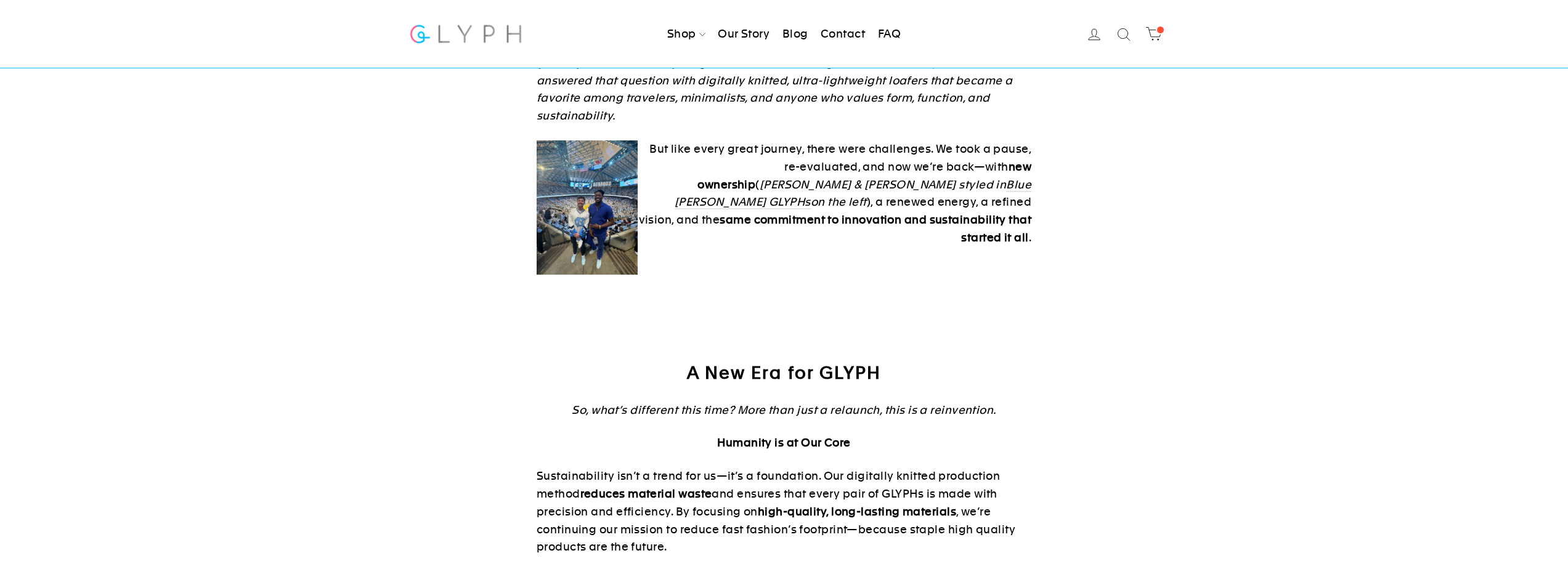
click at [591, 219] on img at bounding box center [587, 207] width 101 height 134
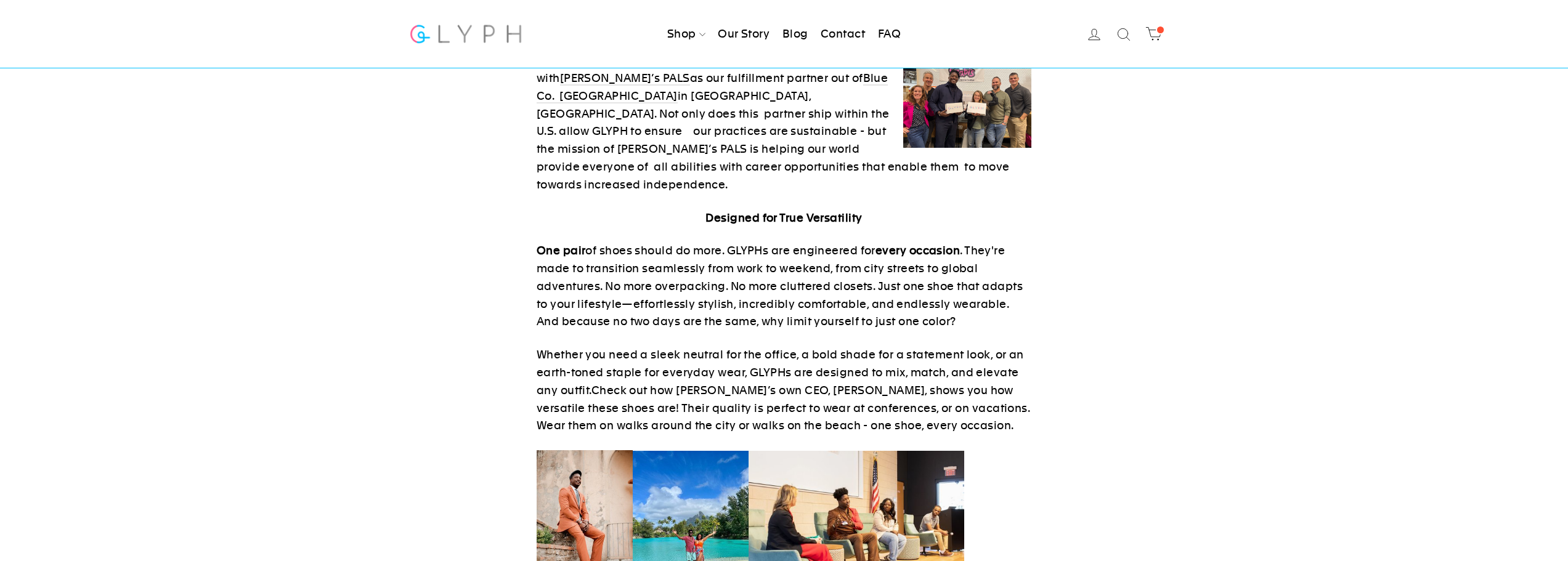
scroll to position [985, 0]
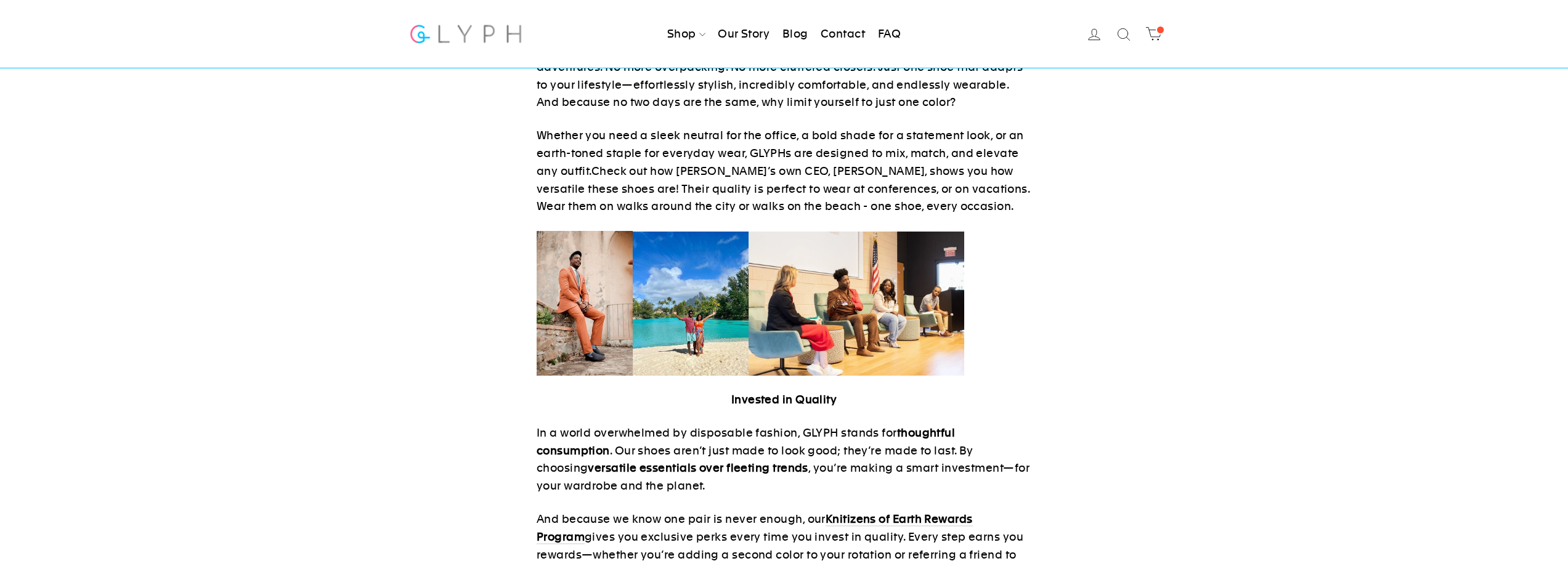
click at [879, 246] on img at bounding box center [857, 303] width 216 height 144
